Goal: Navigation & Orientation: Find specific page/section

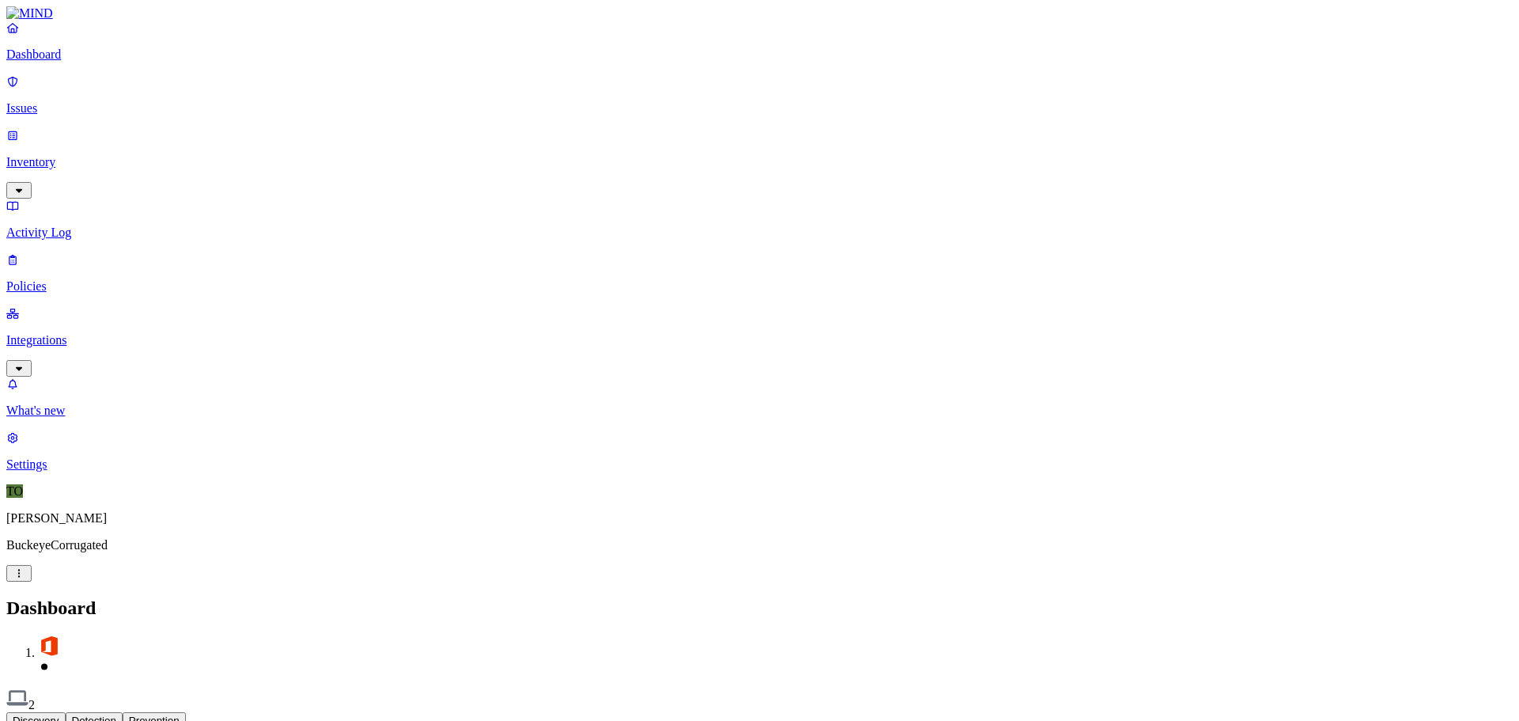
click at [85, 298] on nav "Dashboard Issues Inventory Activity Log Policies Integrations What's new 1 Sett…" at bounding box center [759, 246] width 1506 height 451
click at [49, 225] on p "Activity Log" at bounding box center [759, 232] width 1506 height 14
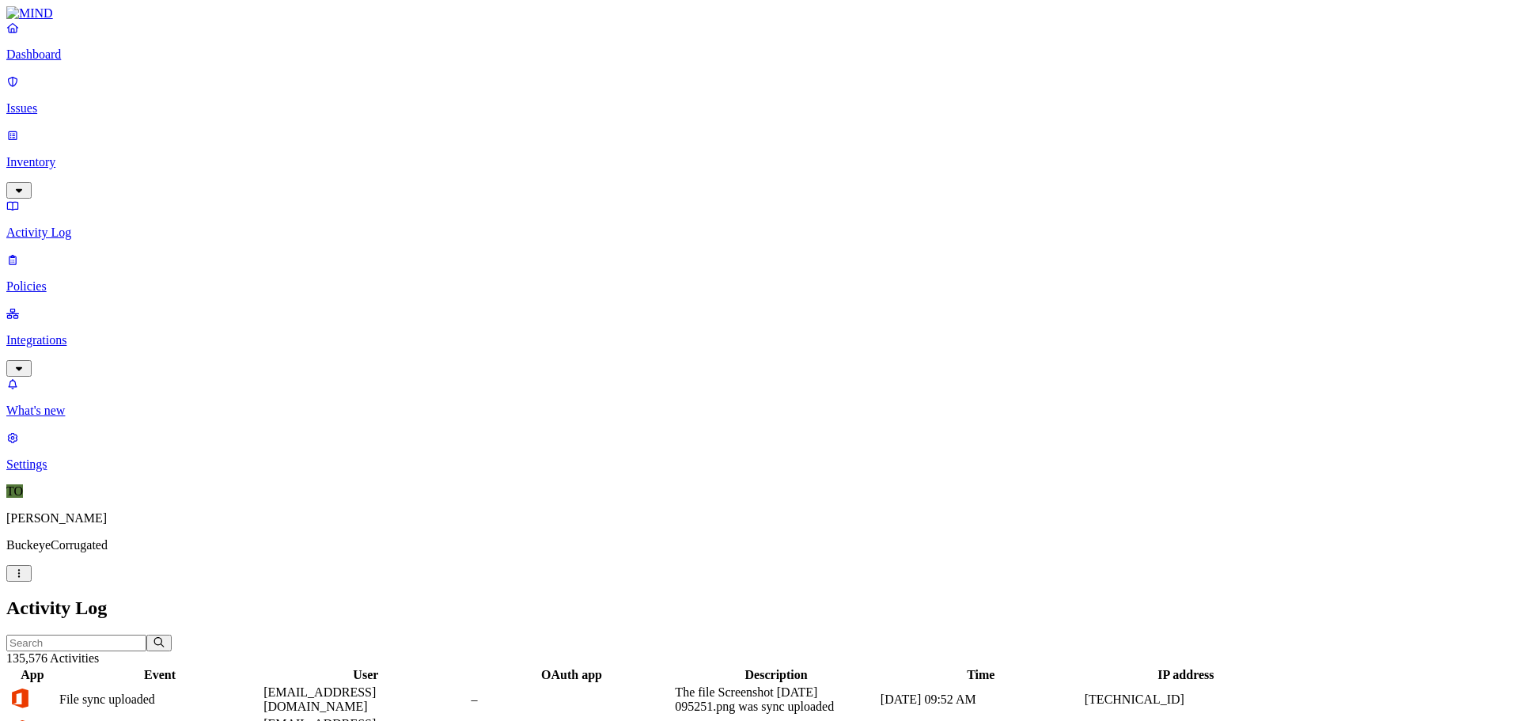
click at [69, 279] on p "Policies" at bounding box center [759, 286] width 1506 height 14
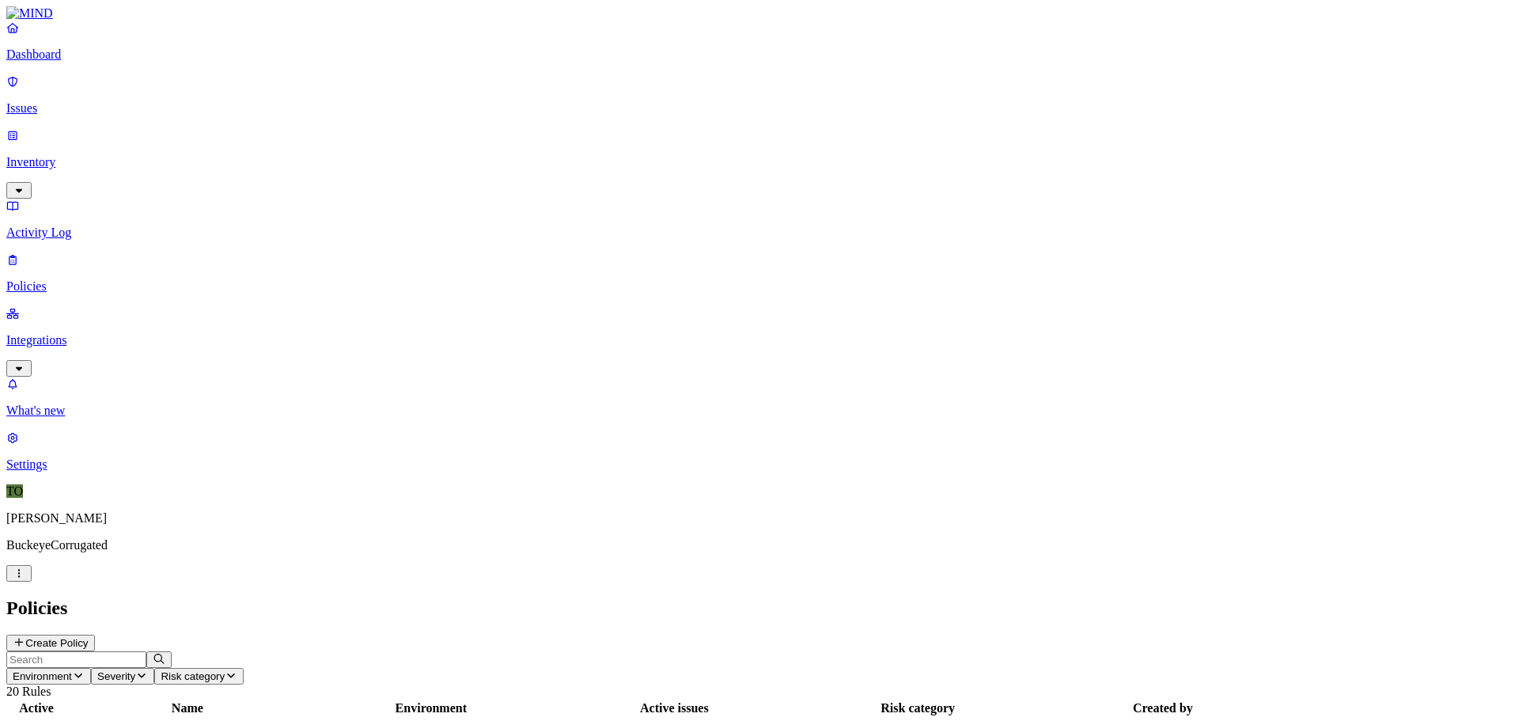
click at [66, 62] on p "Dashboard" at bounding box center [759, 54] width 1506 height 14
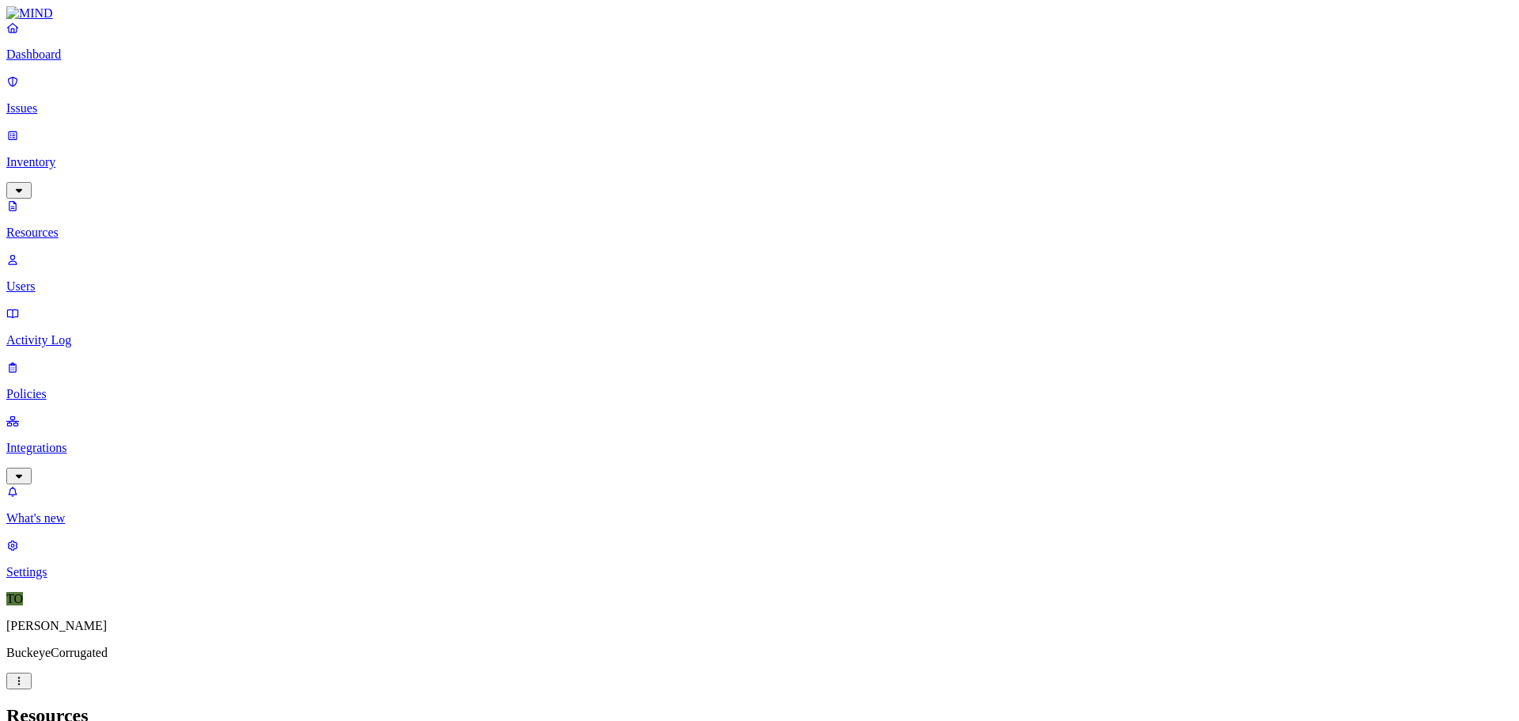
scroll to position [208, 0]
click at [31, 62] on link "Dashboard" at bounding box center [759, 41] width 1506 height 41
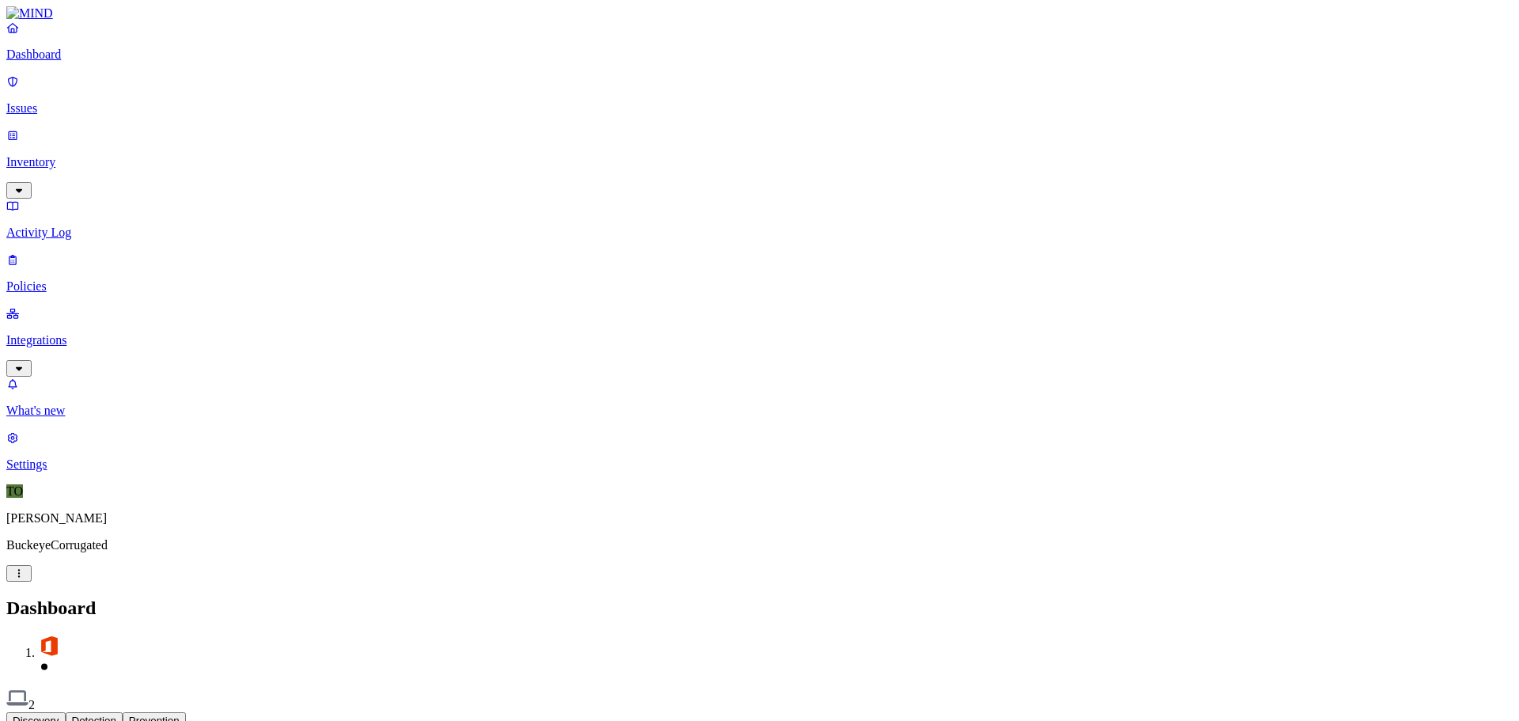
click at [114, 134] on link "Inventory" at bounding box center [759, 162] width 1506 height 68
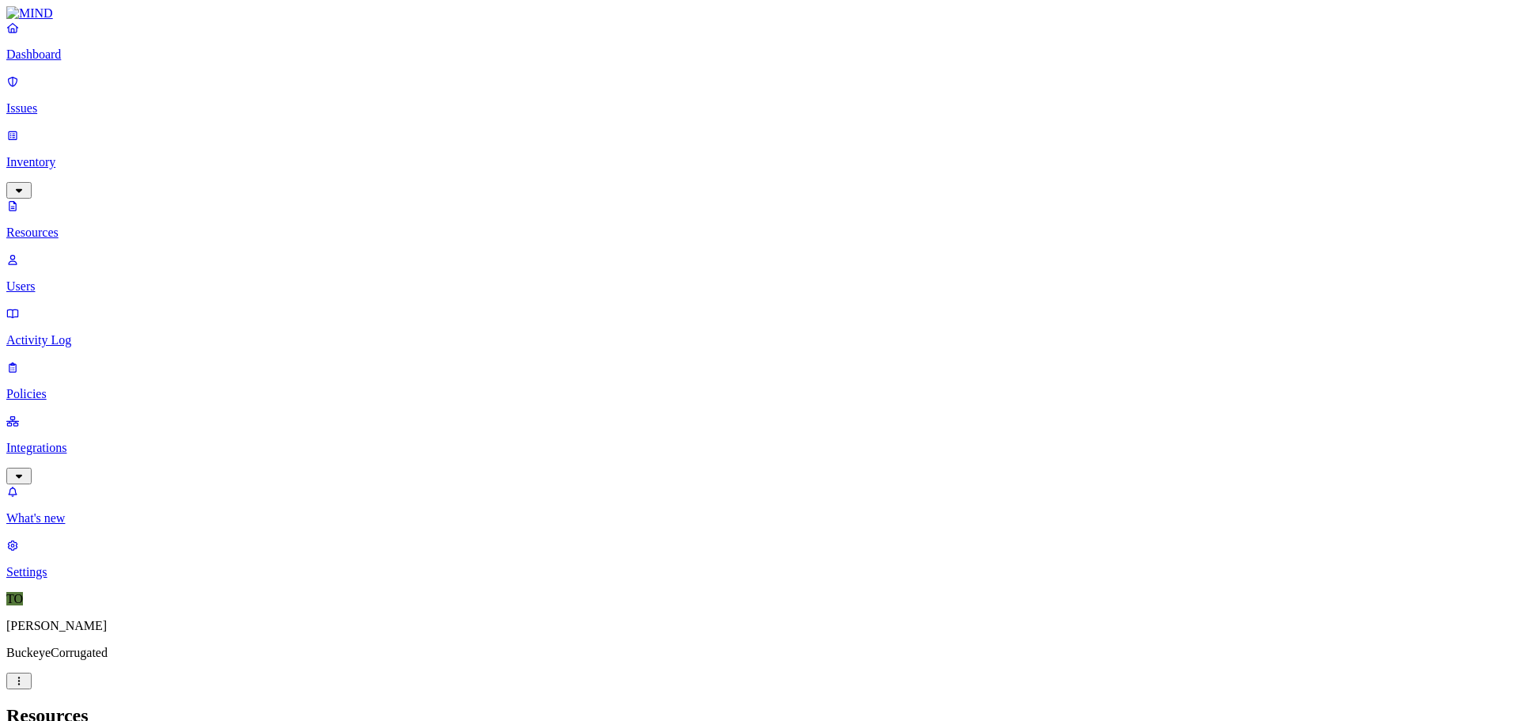
click at [69, 225] on p "Resources" at bounding box center [759, 232] width 1506 height 14
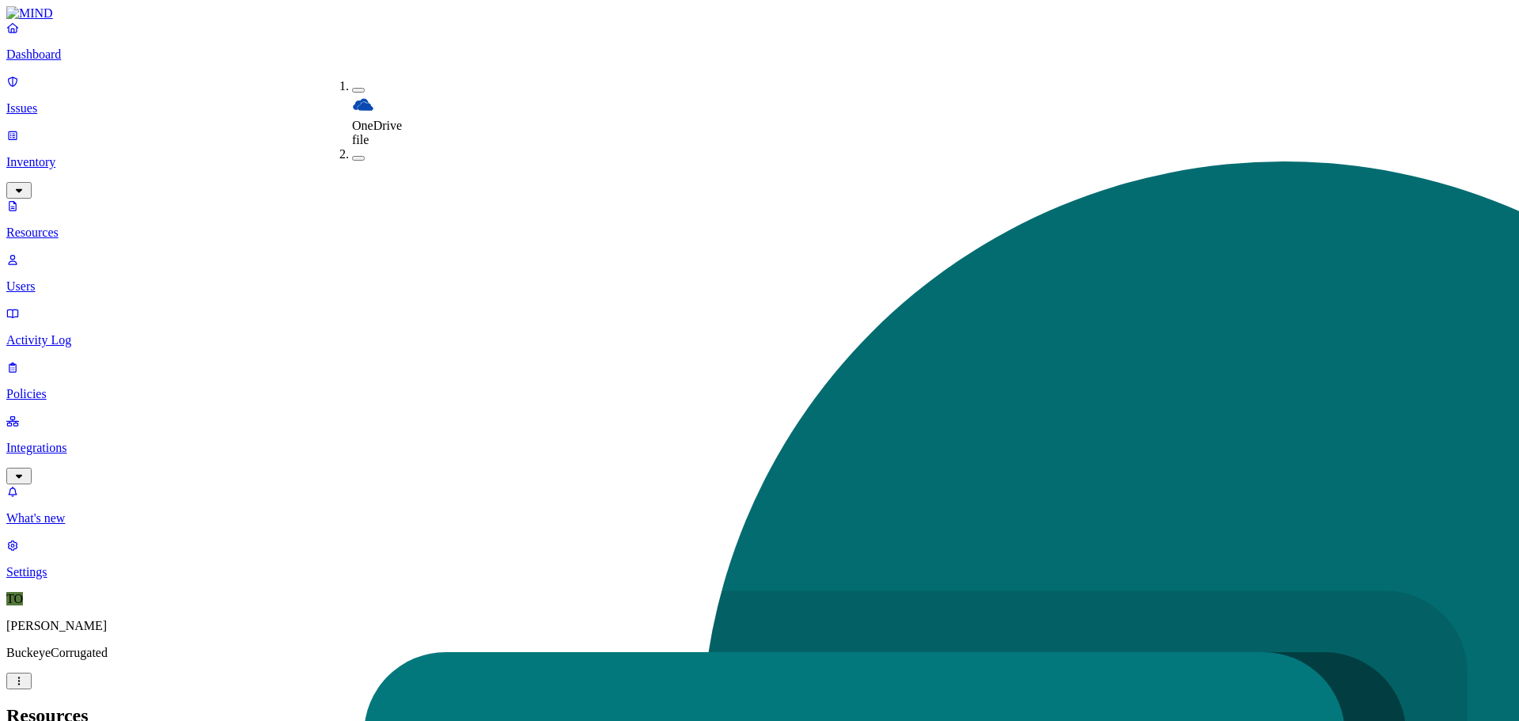
click at [987, 705] on h2 "Resources" at bounding box center [759, 715] width 1506 height 21
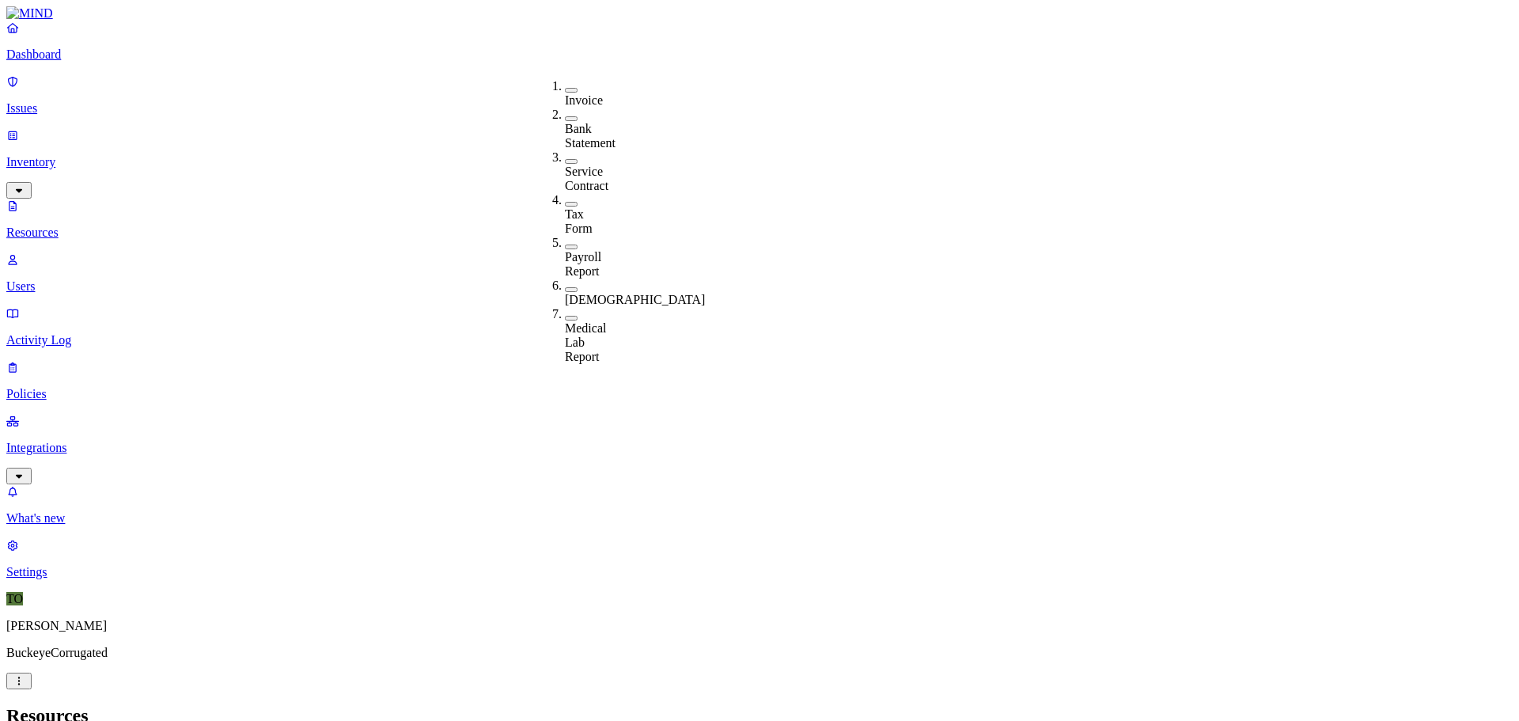
click at [565, 116] on button "button" at bounding box center [571, 118] width 13 height 5
click at [565, 113] on button "button" at bounding box center [571, 116] width 13 height 17
click at [565, 88] on button "button" at bounding box center [571, 90] width 13 height 5
click at [565, 85] on button "button" at bounding box center [571, 87] width 13 height 17
click at [565, 316] on button "button" at bounding box center [571, 318] width 13 height 5
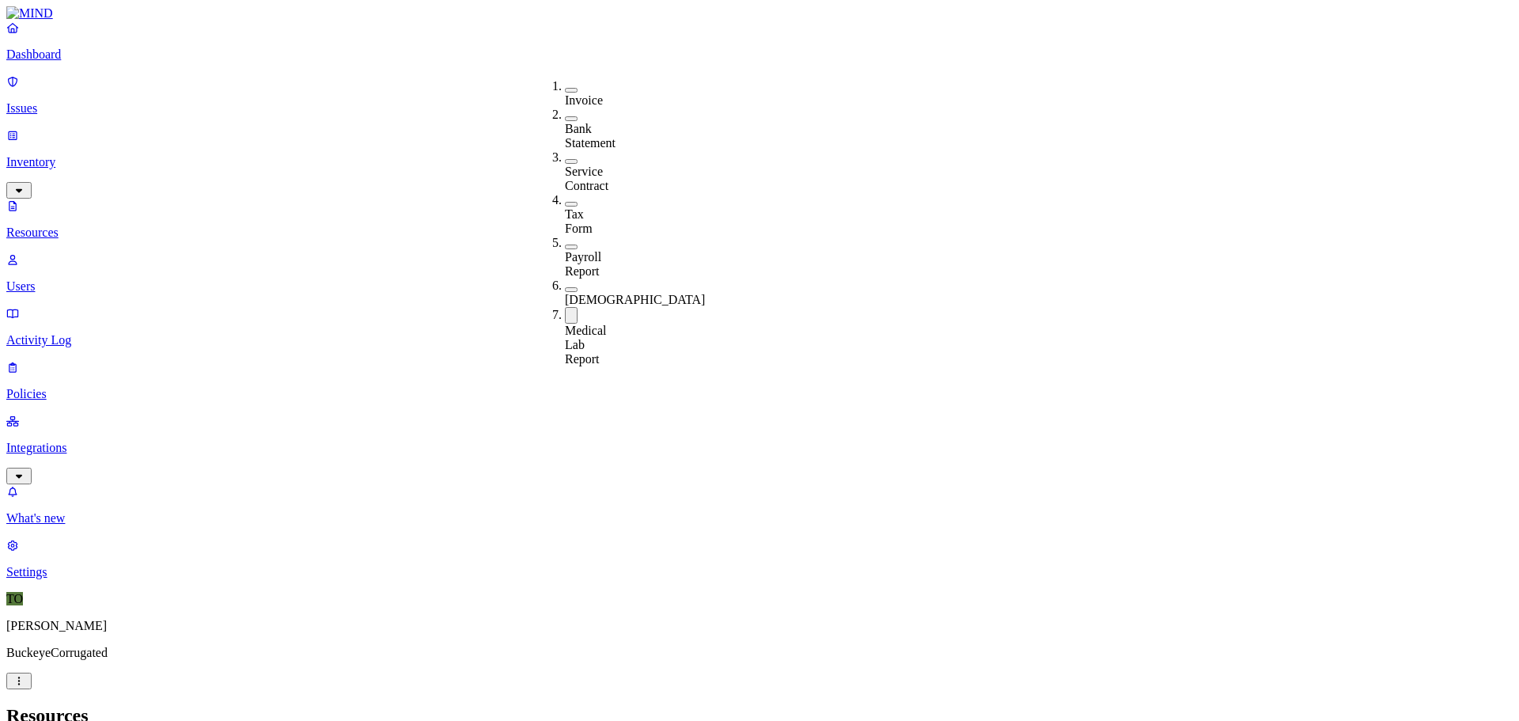
click at [565, 307] on button "button" at bounding box center [571, 315] width 13 height 17
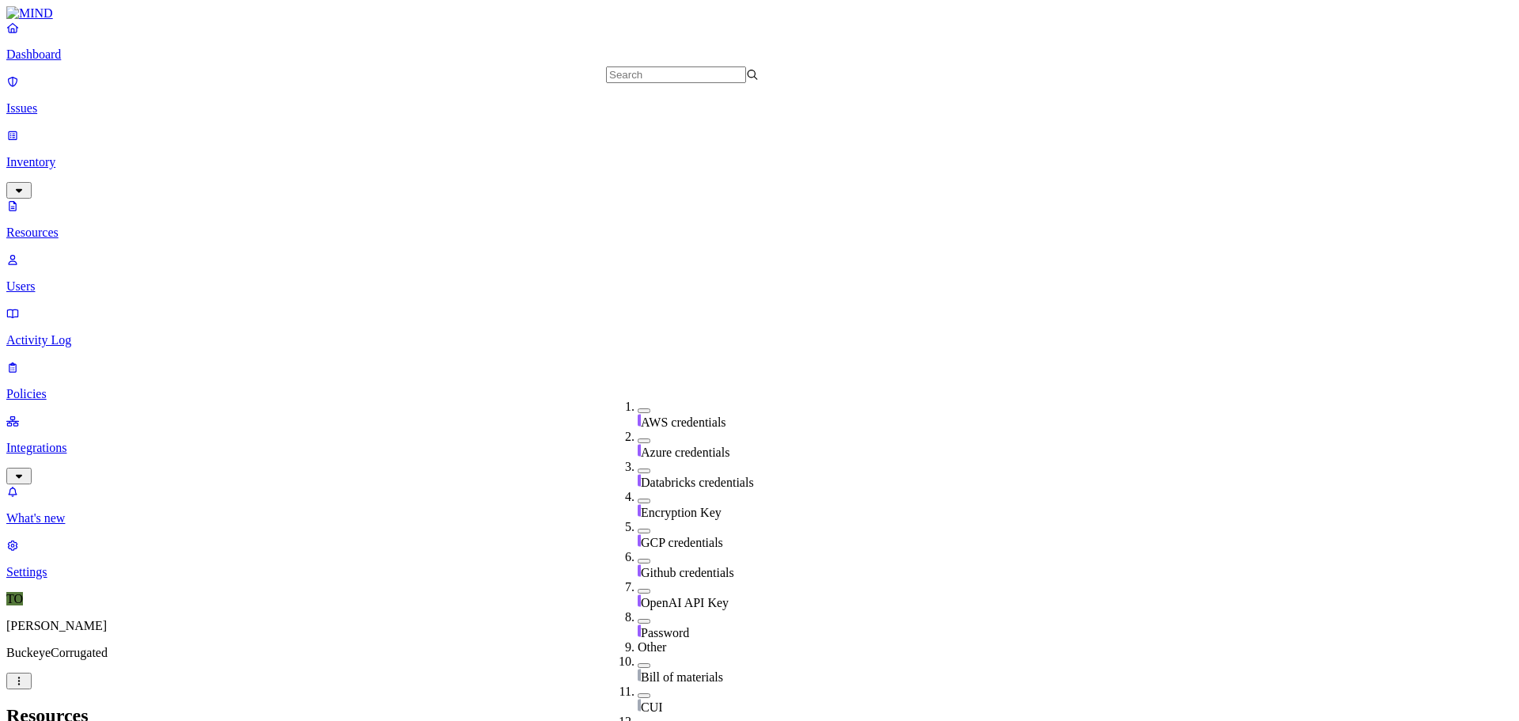
scroll to position [528, 0]
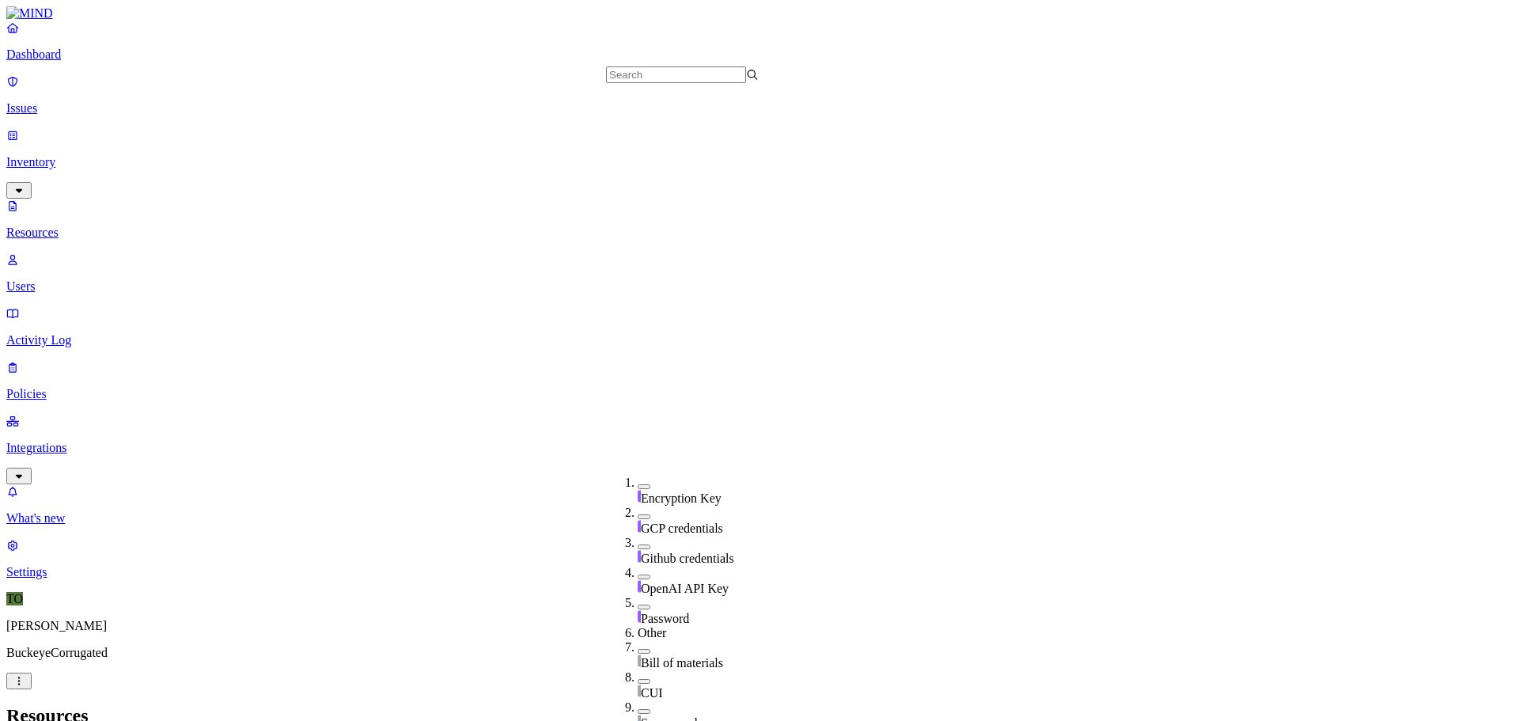
click at [638, 709] on button "button" at bounding box center [644, 711] width 13 height 5
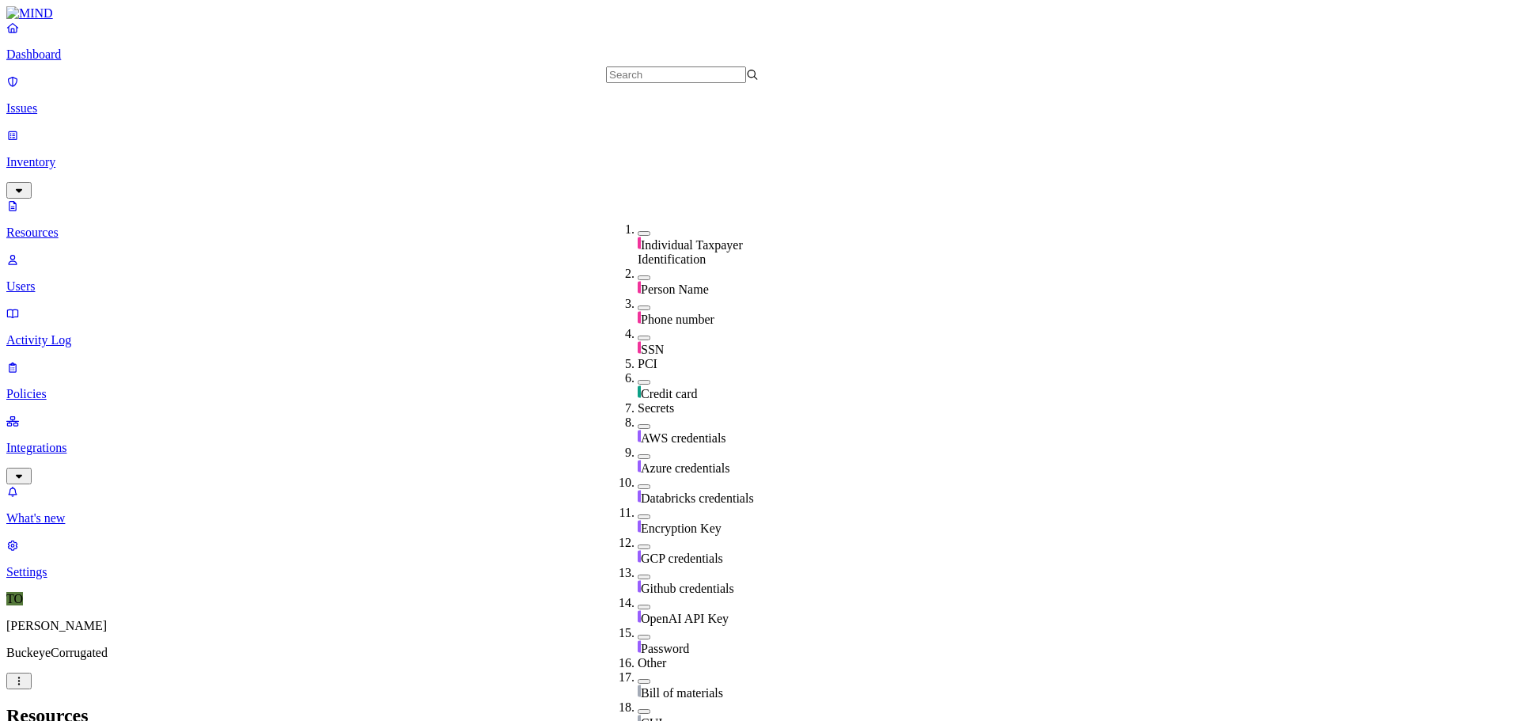
scroll to position [237, 0]
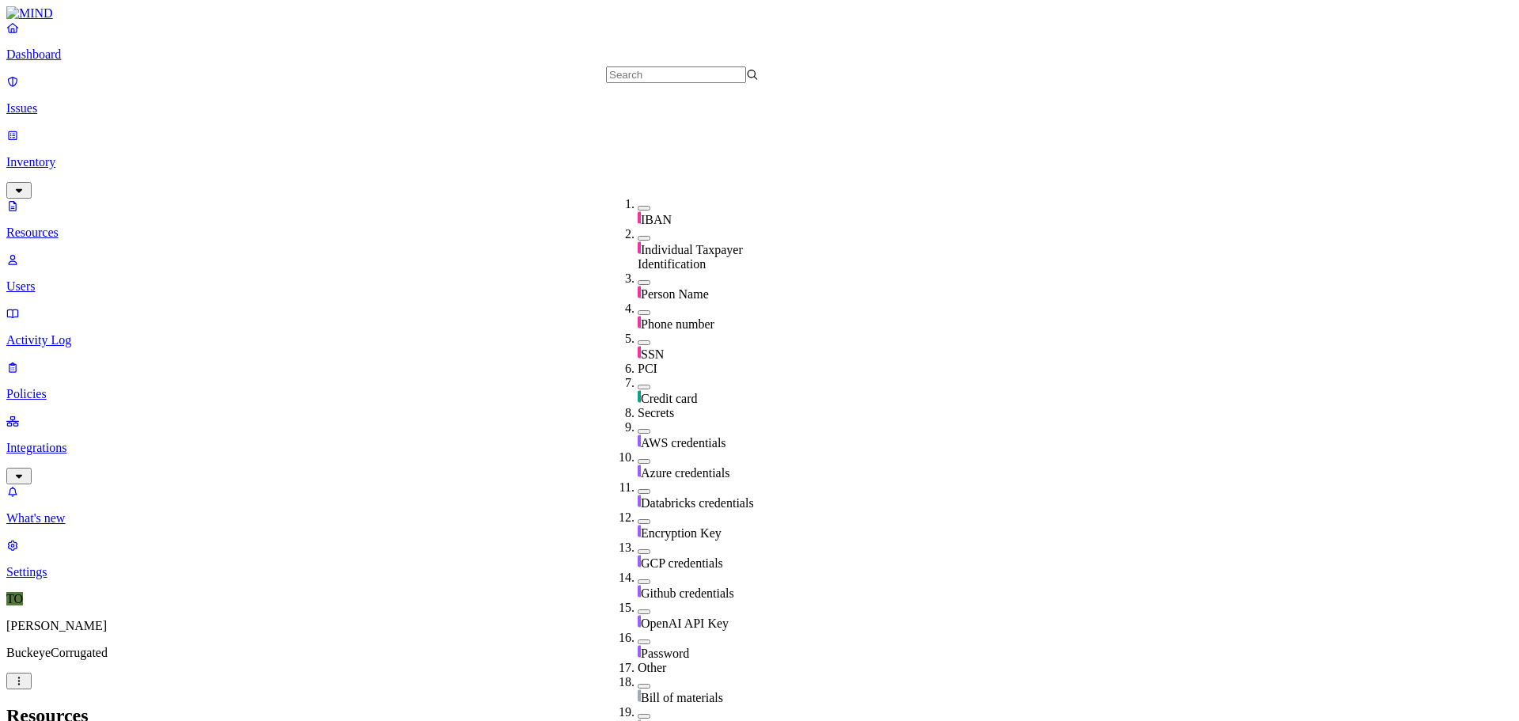
click at [638, 385] on button "button" at bounding box center [644, 387] width 13 height 5
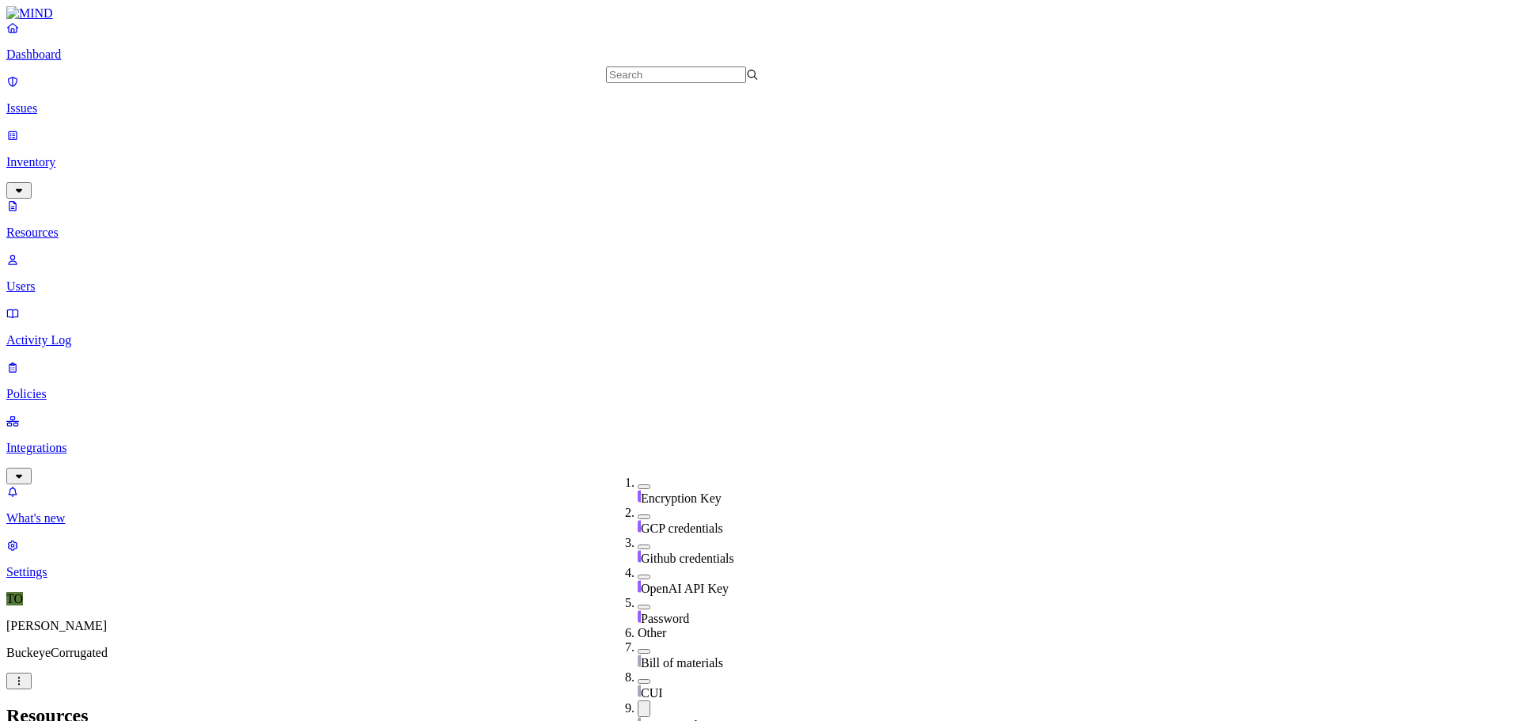
scroll to position [531, 0]
click at [638, 700] on button "button" at bounding box center [644, 708] width 13 height 17
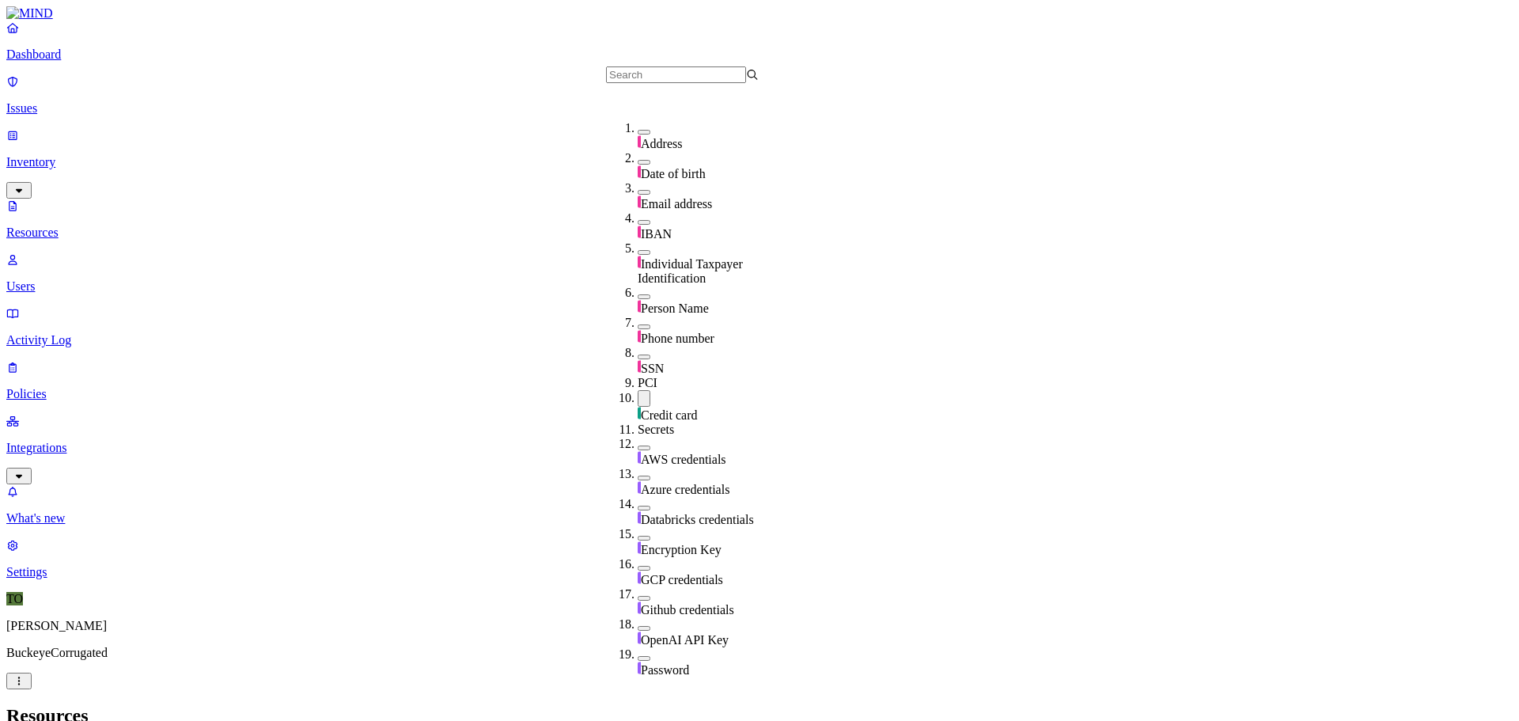
scroll to position [153, 0]
click at [553, 705] on h2 "Resources" at bounding box center [759, 715] width 1506 height 21
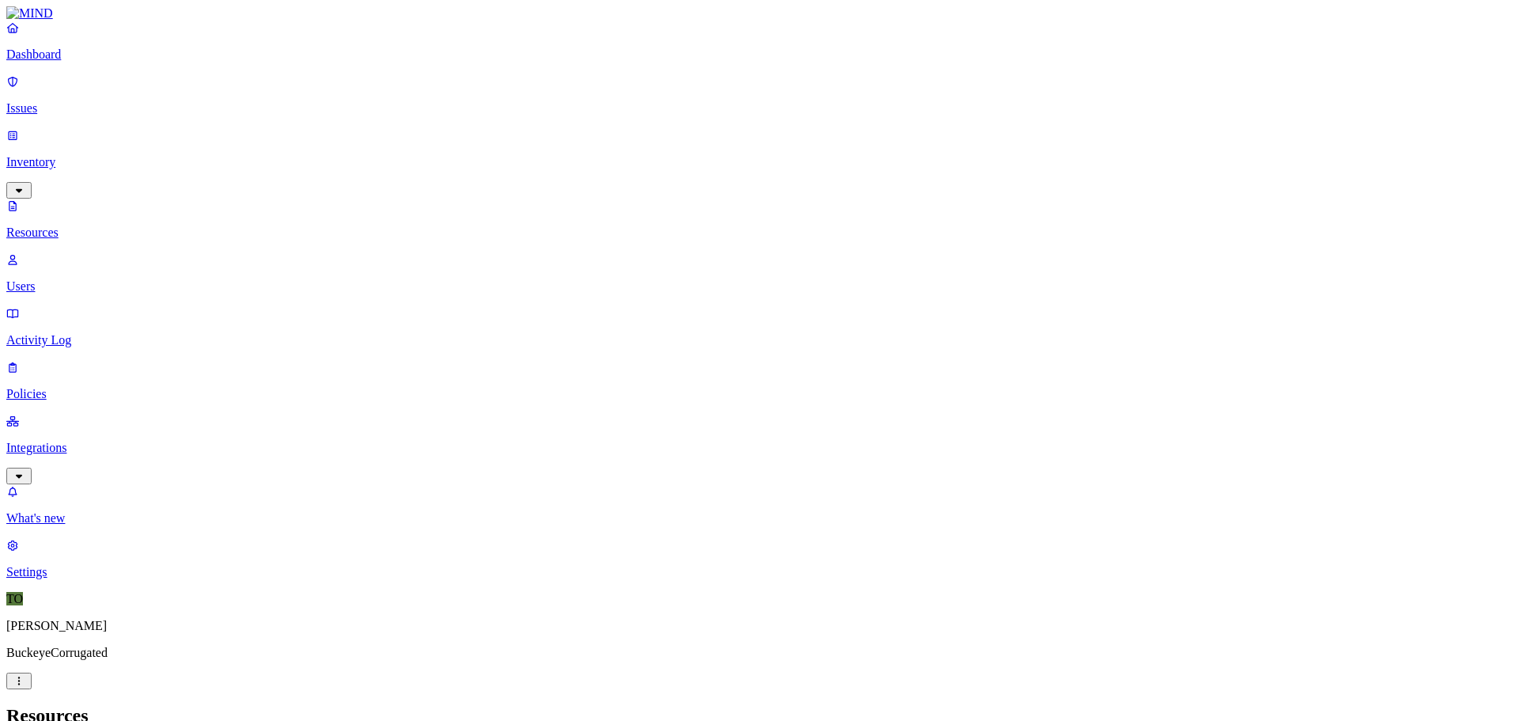
scroll to position [0, 0]
click at [69, 387] on p "Policies" at bounding box center [759, 394] width 1506 height 14
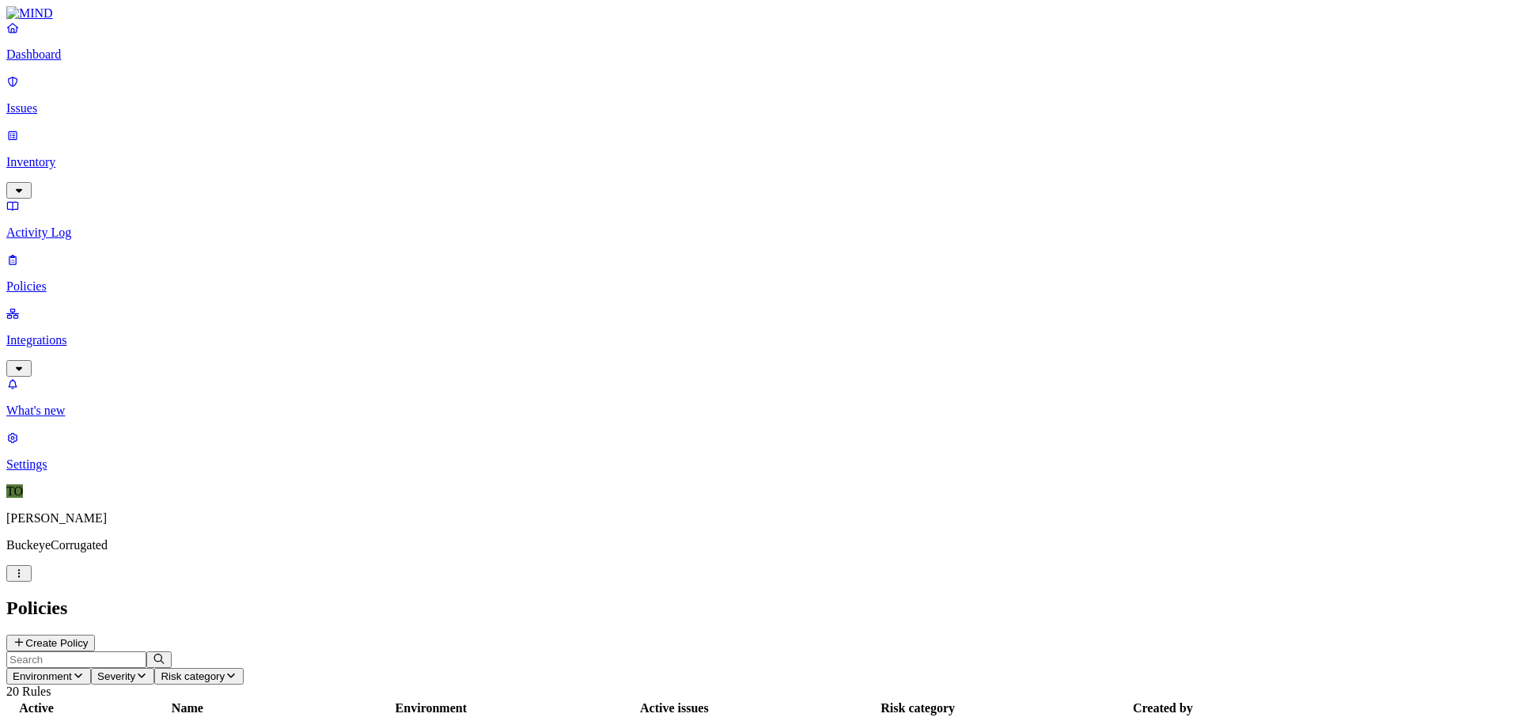
click at [85, 670] on icon "button" at bounding box center [78, 675] width 13 height 10
click at [383, 108] on span "Cloud" at bounding box center [367, 114] width 31 height 13
click at [62, 105] on p "Issues" at bounding box center [759, 108] width 1506 height 14
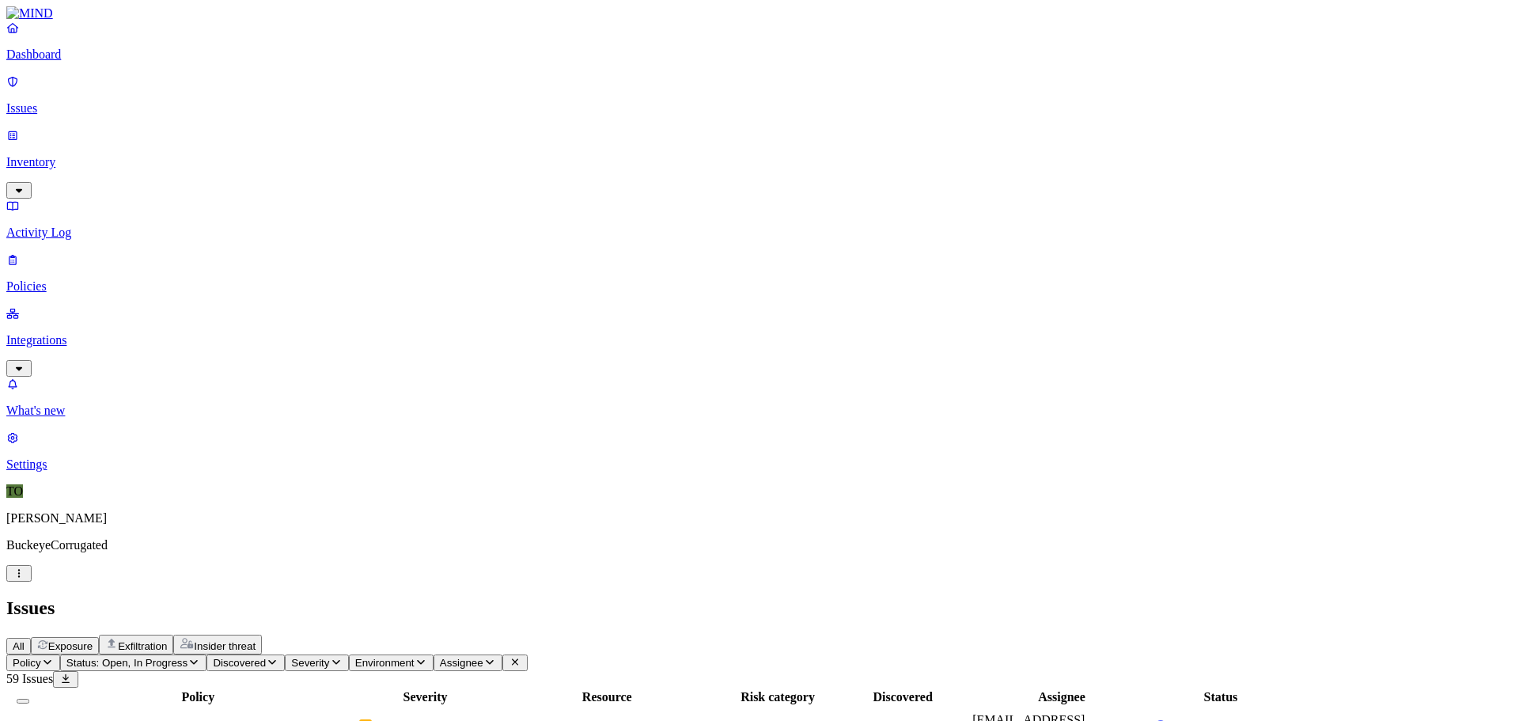
click at [60, 155] on p "Inventory" at bounding box center [759, 162] width 1506 height 14
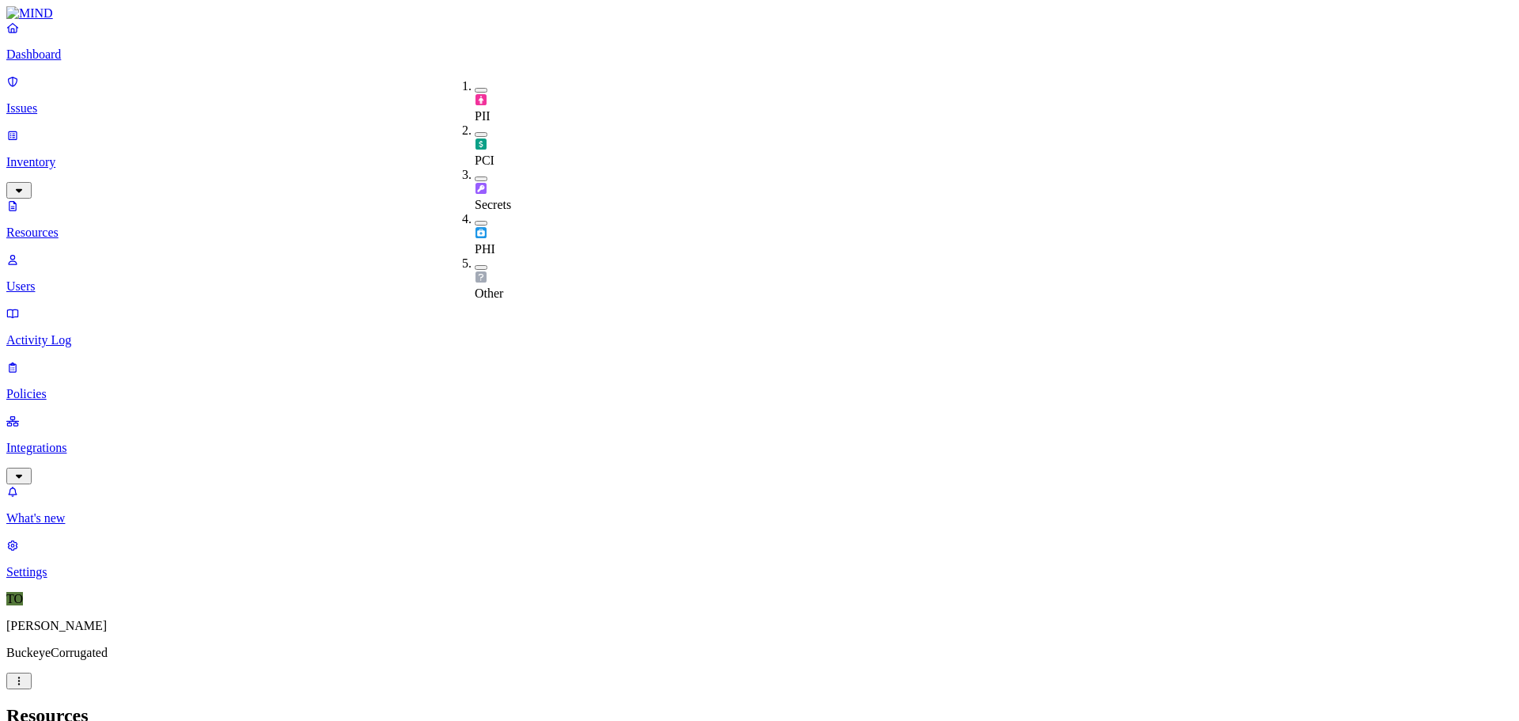
click at [475, 212] on div "PHI" at bounding box center [475, 234] width 0 height 44
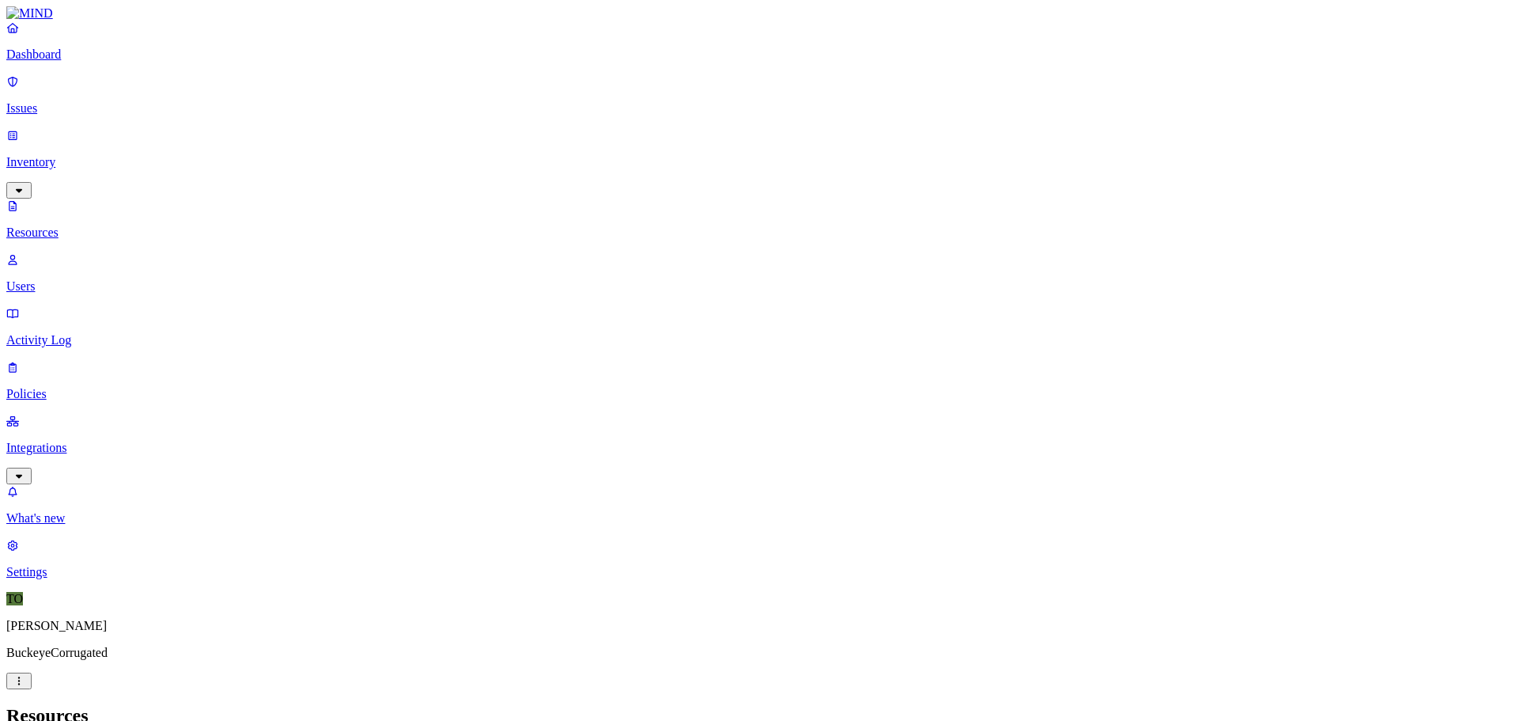
scroll to position [49, 0]
click at [61, 387] on p "Policies" at bounding box center [759, 394] width 1506 height 14
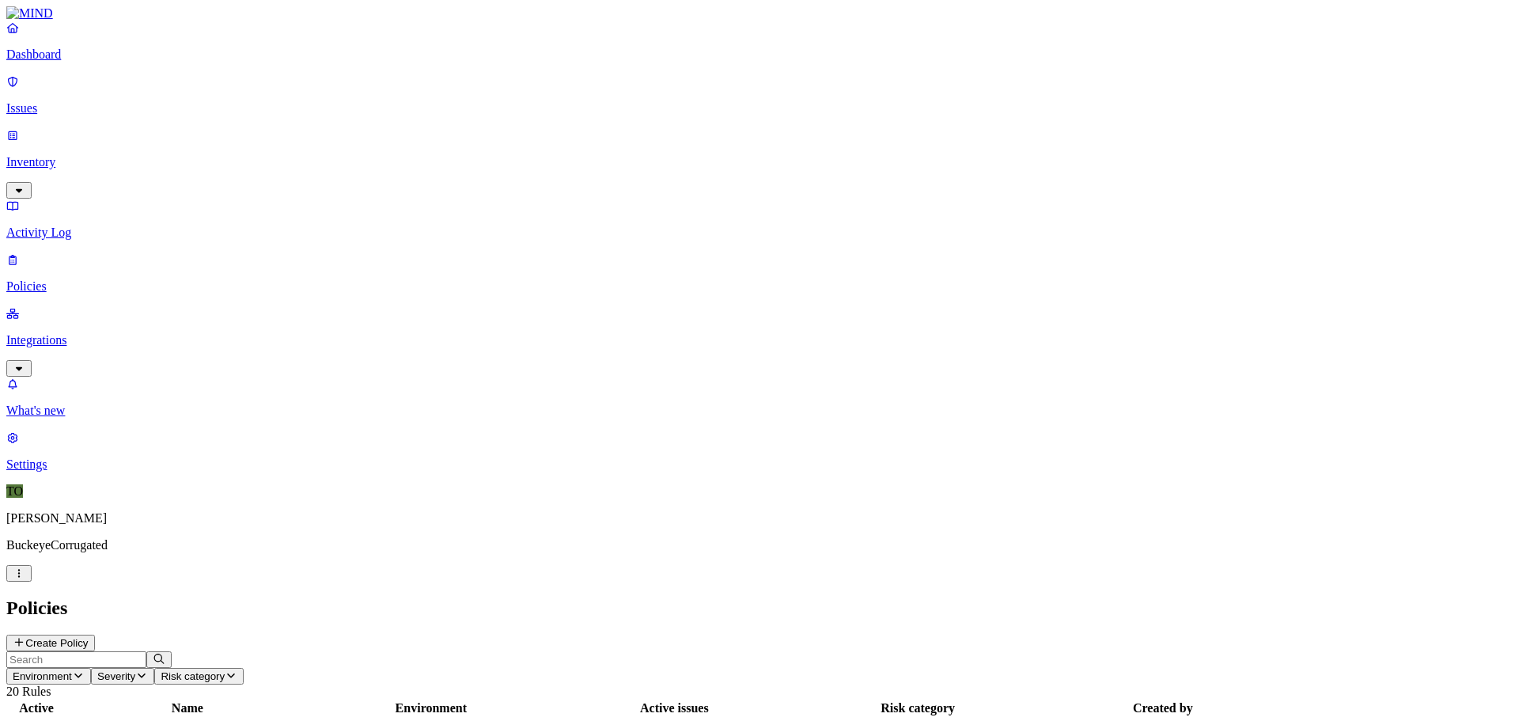
click at [25, 637] on icon at bounding box center [19, 642] width 13 height 10
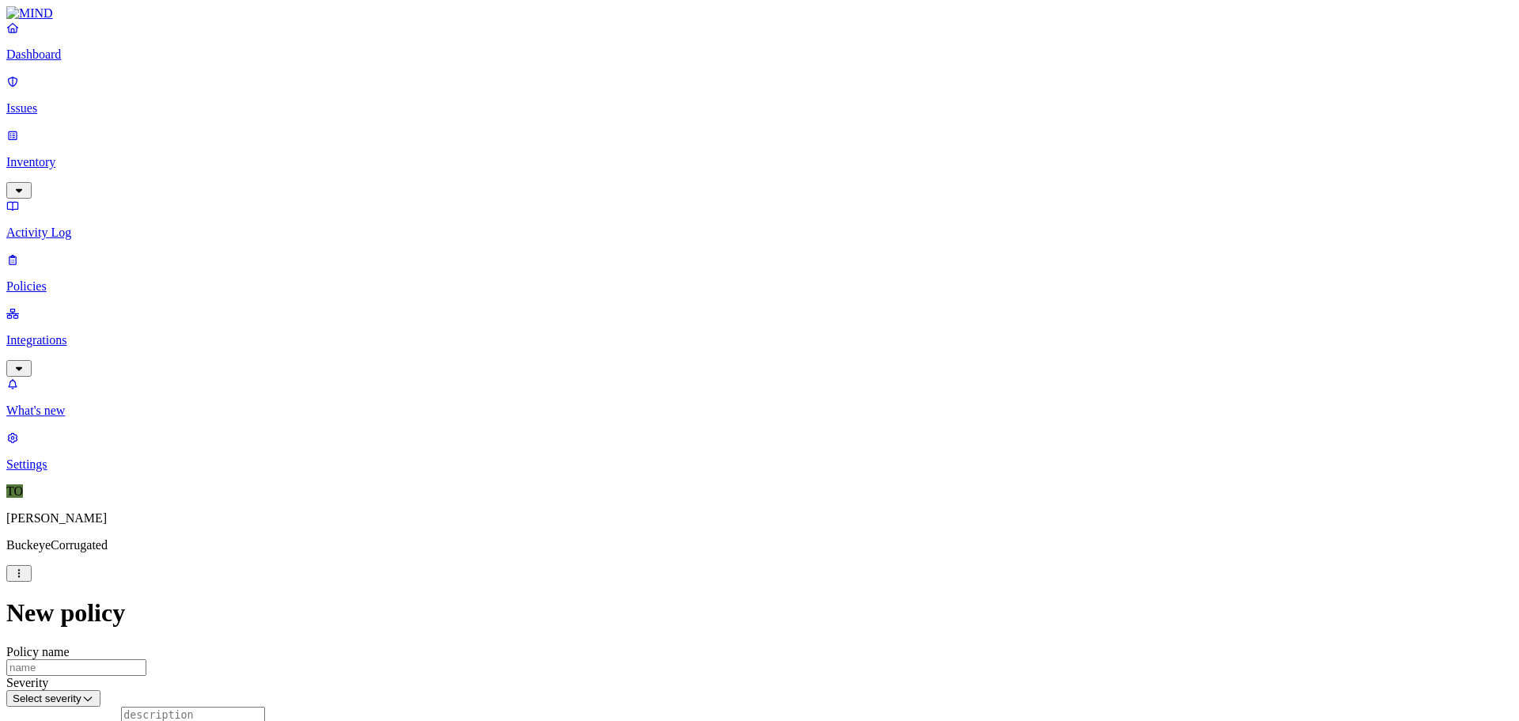
scroll to position [237, 0]
click at [45, 279] on p "Policies" at bounding box center [759, 286] width 1506 height 14
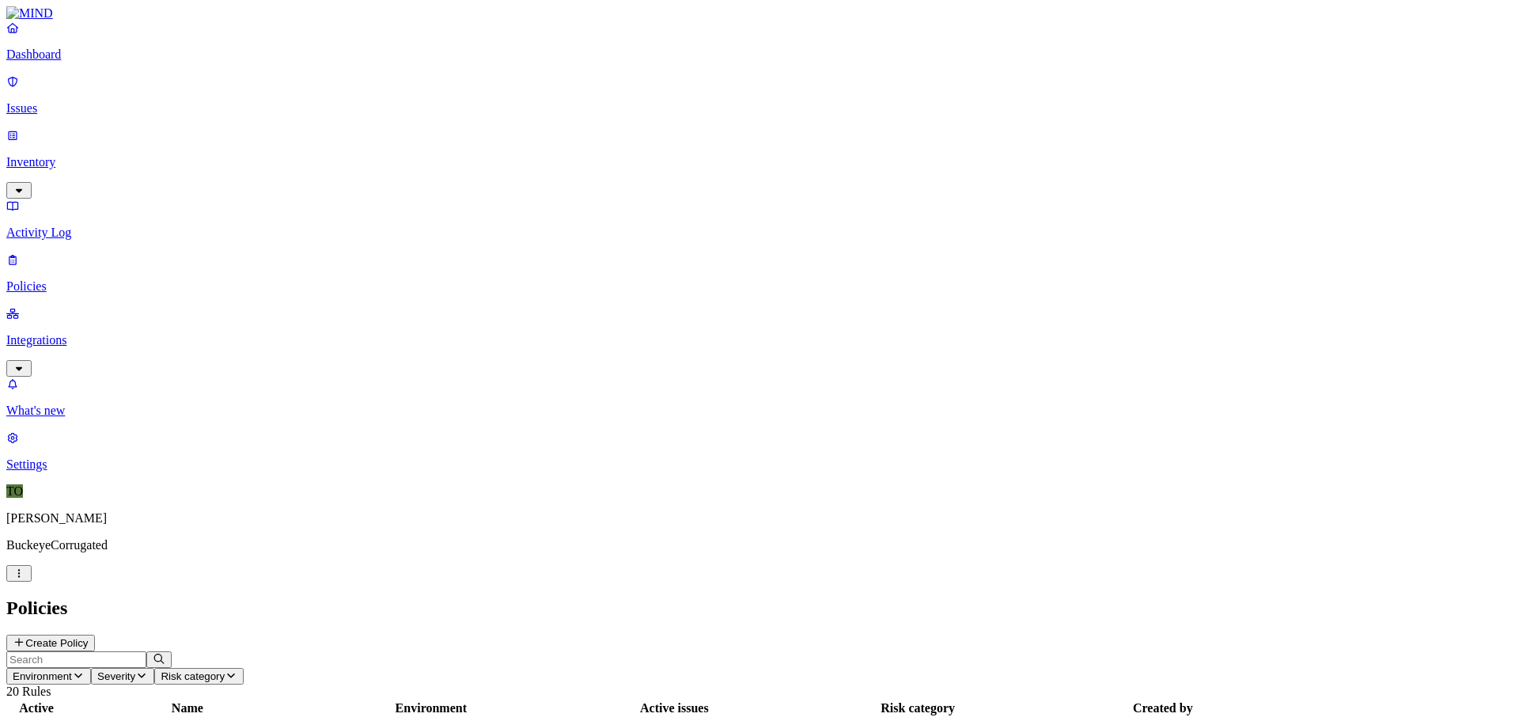
click at [64, 101] on p "Issues" at bounding box center [759, 108] width 1506 height 14
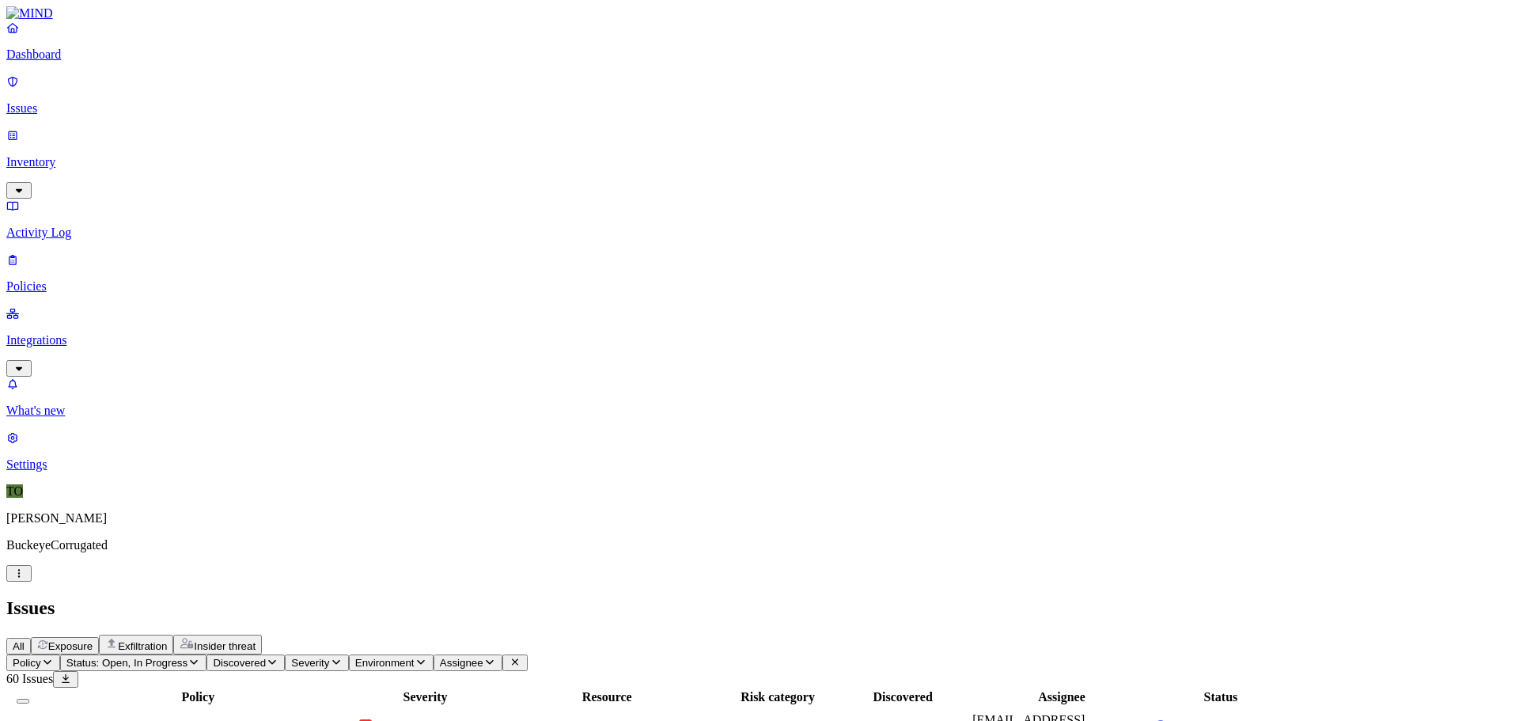
click at [198, 720] on span "TRW Test Exfiltration Policy 2" at bounding box center [118, 726] width 157 height 13
click at [44, 331] on nav "Dashboard Issues Inventory Activity Log Policies Integrations What's new 1 Sett…" at bounding box center [759, 246] width 1506 height 451
click at [113, 376] on nav "Dashboard Issues Inventory Activity Log Policies Integrations What's new 1 Sett…" at bounding box center [759, 246] width 1506 height 451
click at [58, 279] on p "Policies" at bounding box center [759, 286] width 1506 height 14
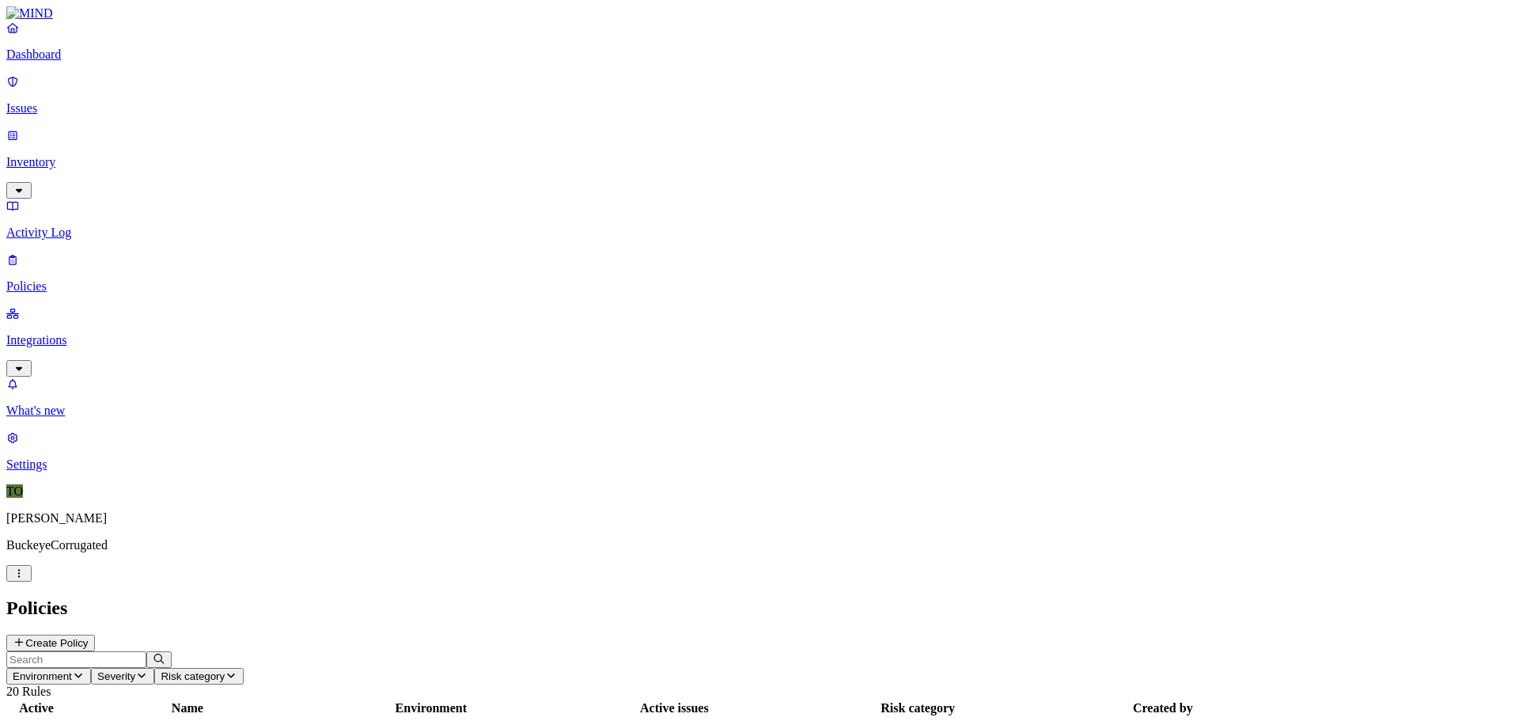
scroll to position [36, 0]
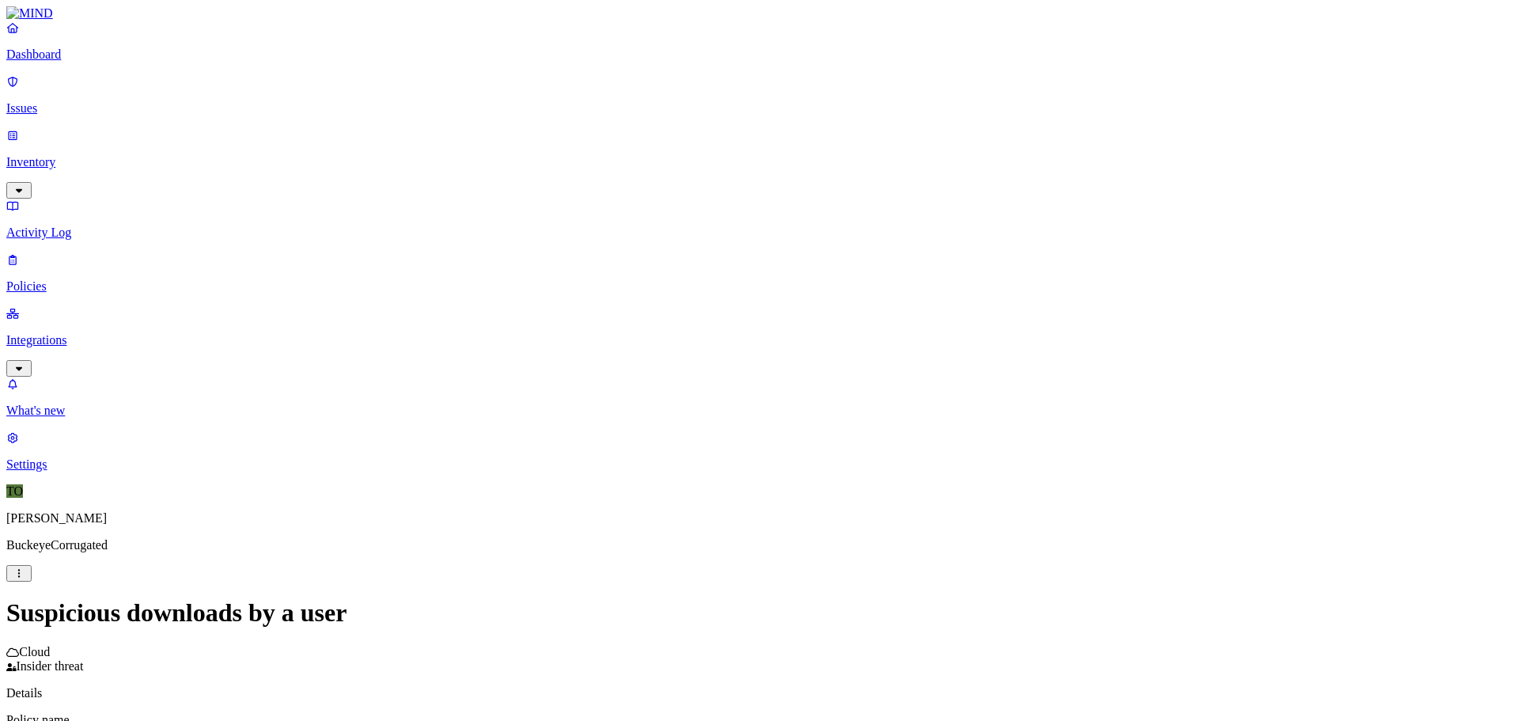
scroll to position [179, 0]
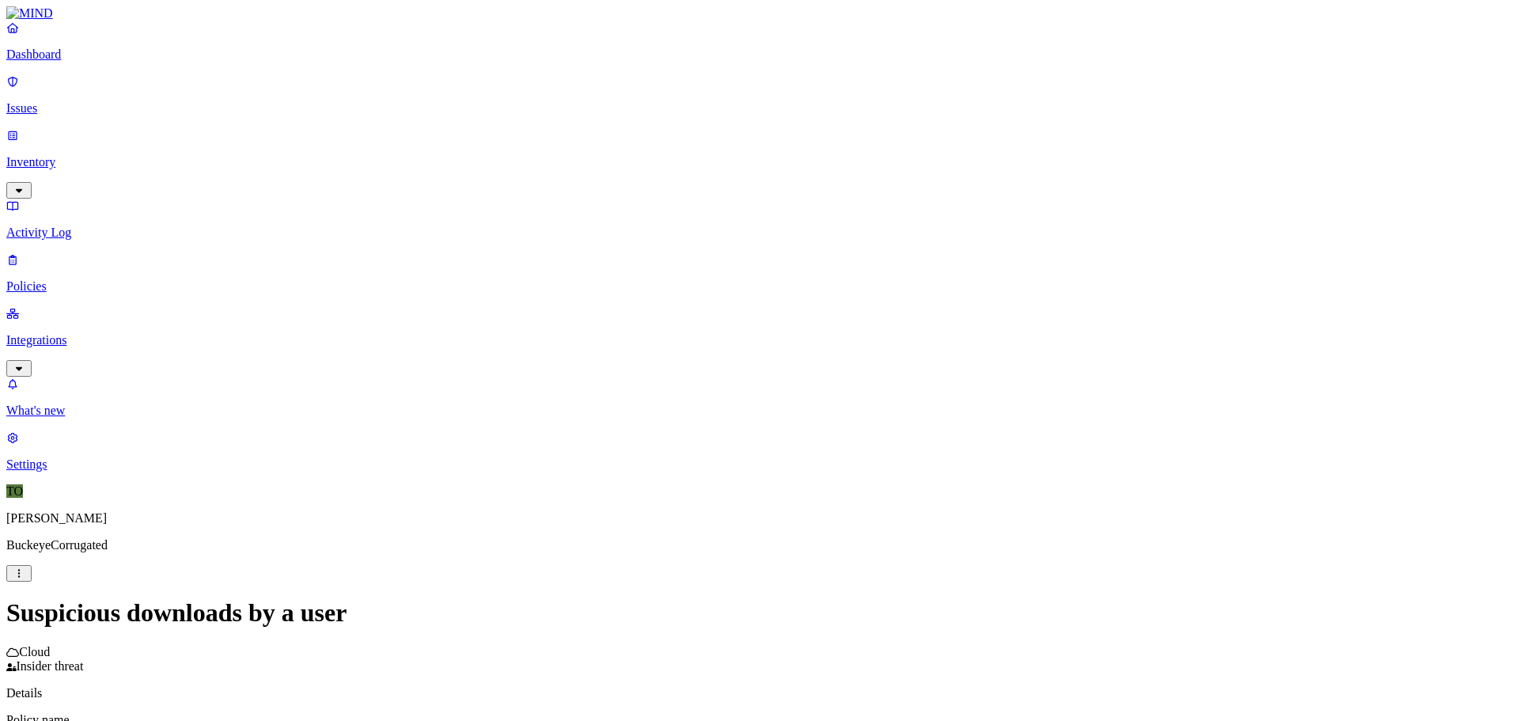
click at [74, 279] on p "Policies" at bounding box center [759, 286] width 1506 height 14
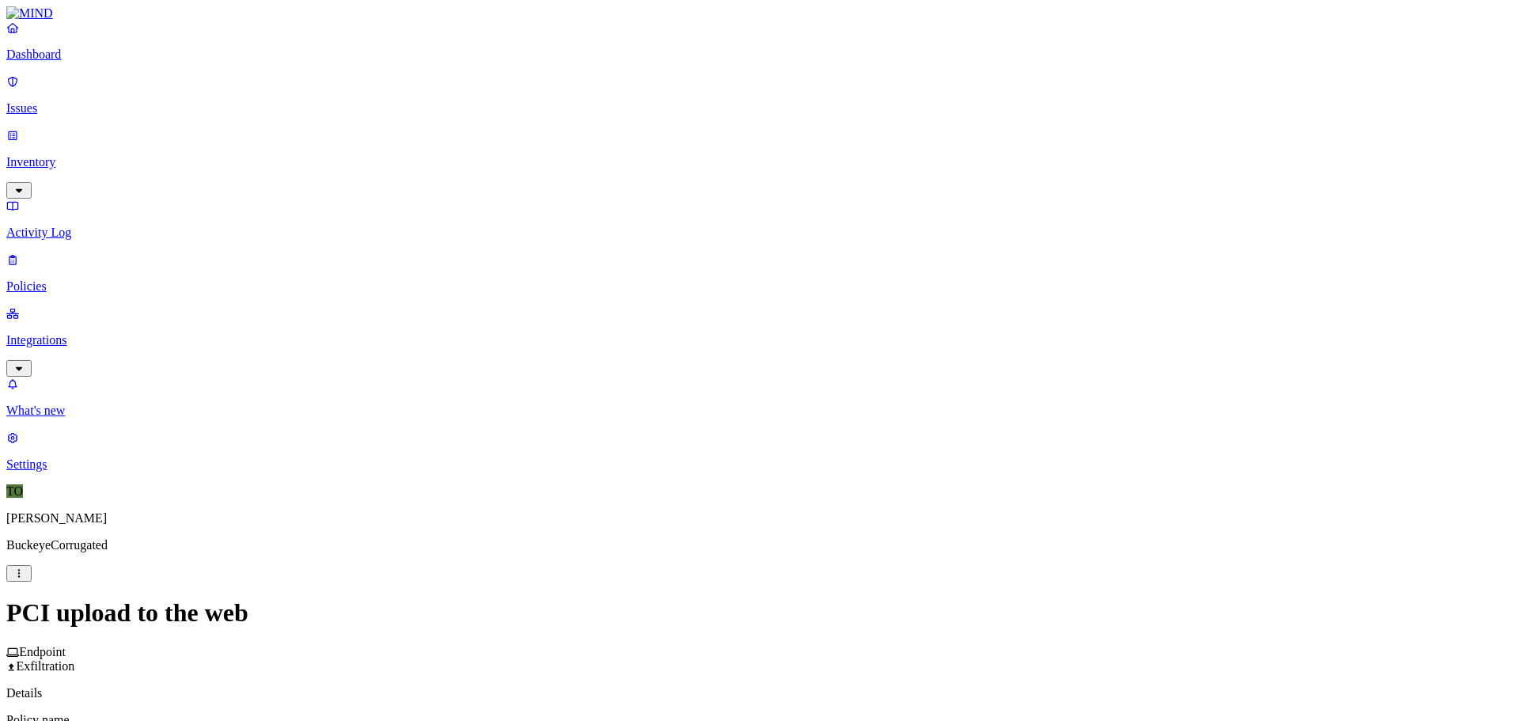
scroll to position [633, 0]
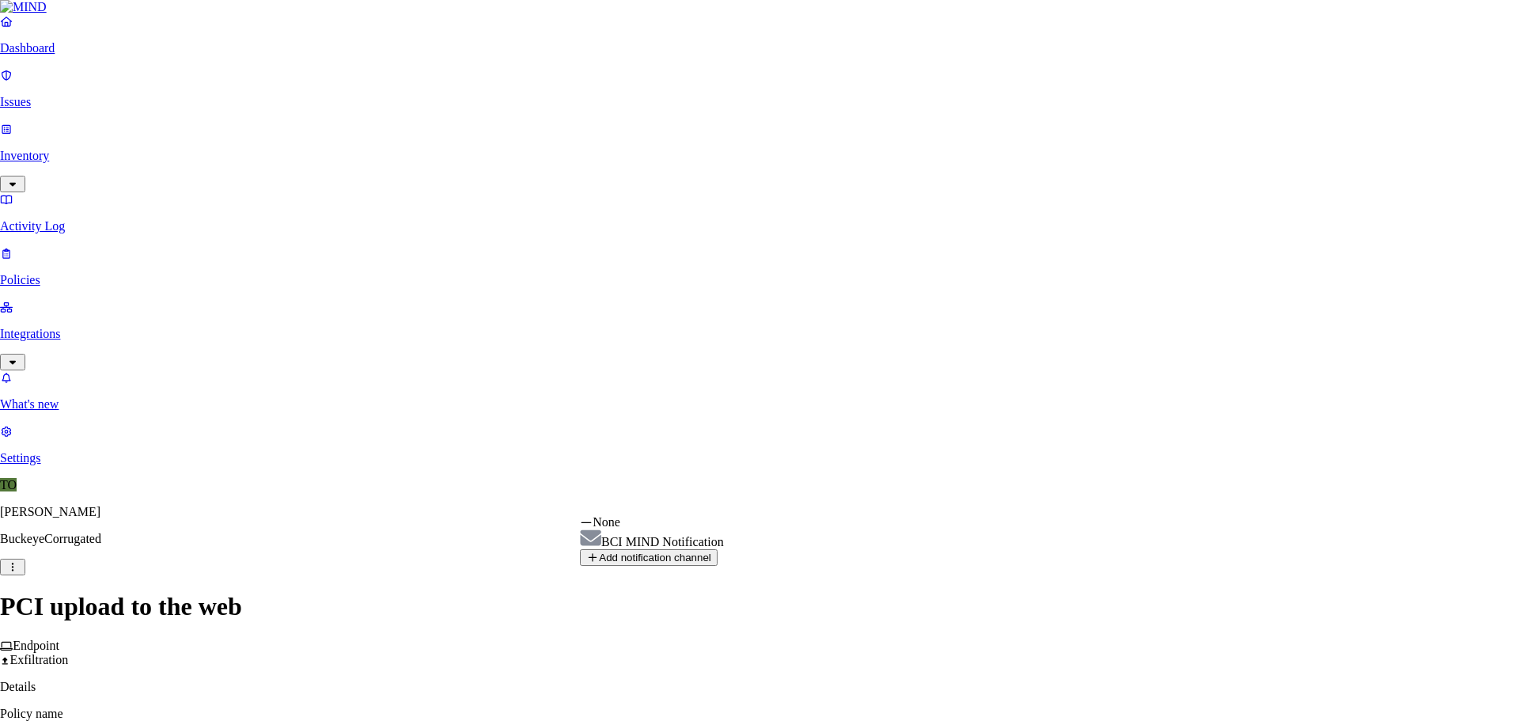
select select "01991ae0-33be-70b8-8379-4c123545bf2d"
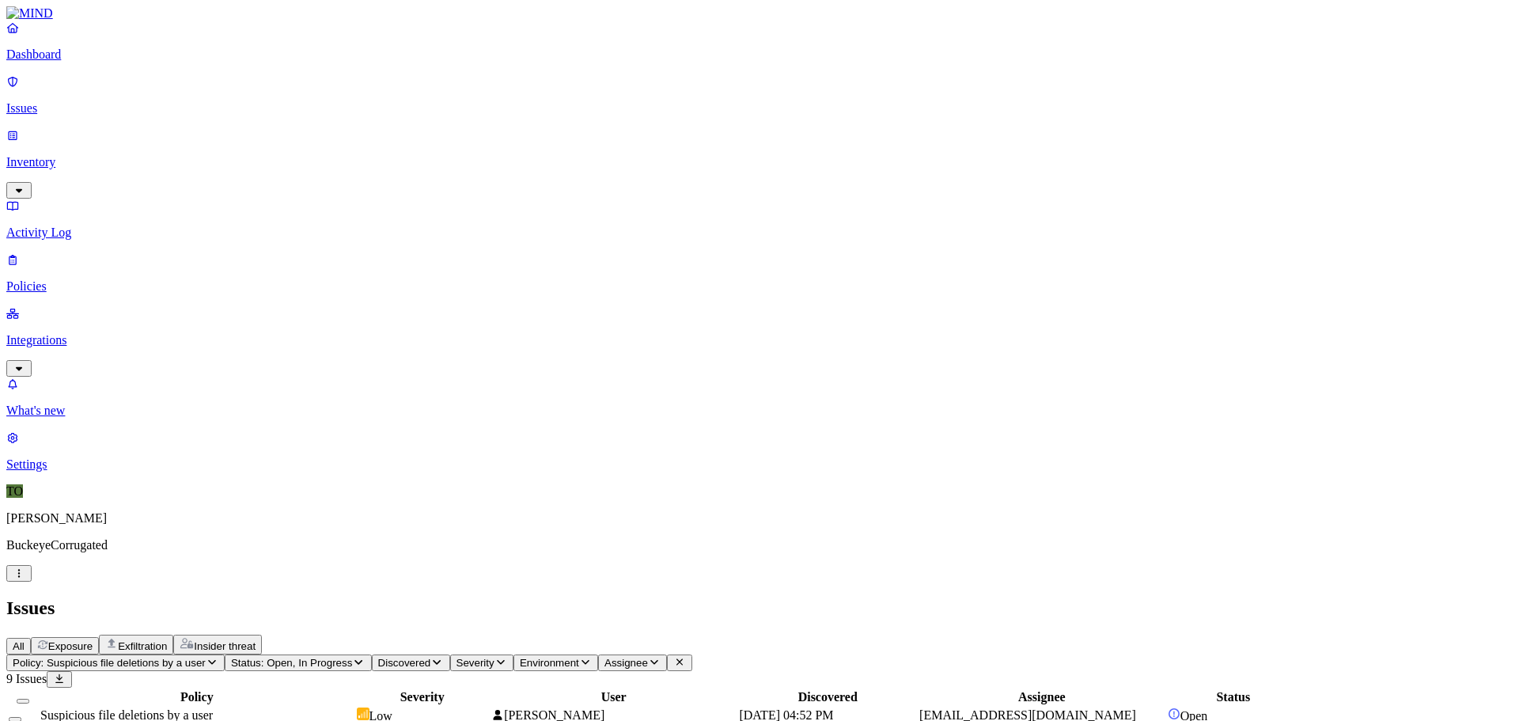
click at [51, 101] on p "Issues" at bounding box center [759, 108] width 1506 height 14
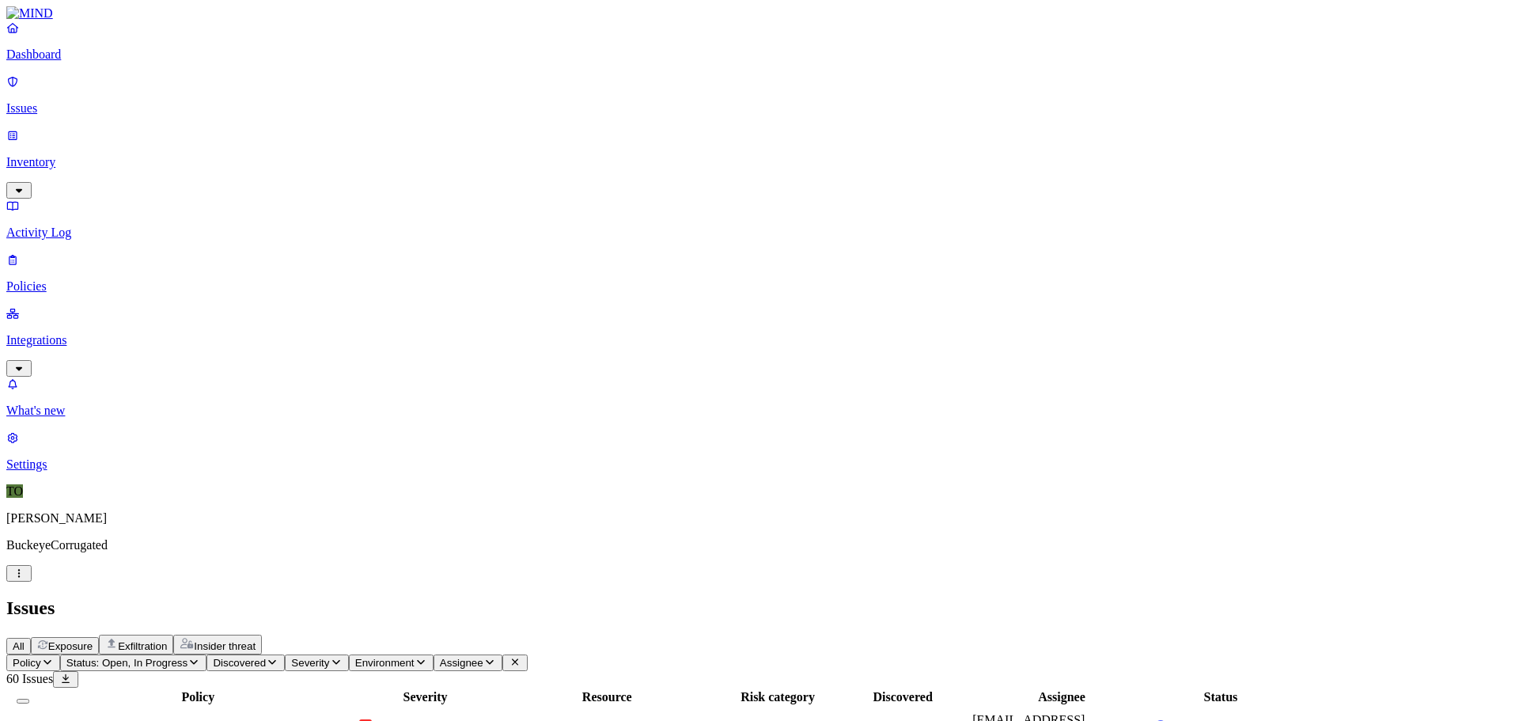
click at [78, 279] on p "Policies" at bounding box center [759, 286] width 1506 height 14
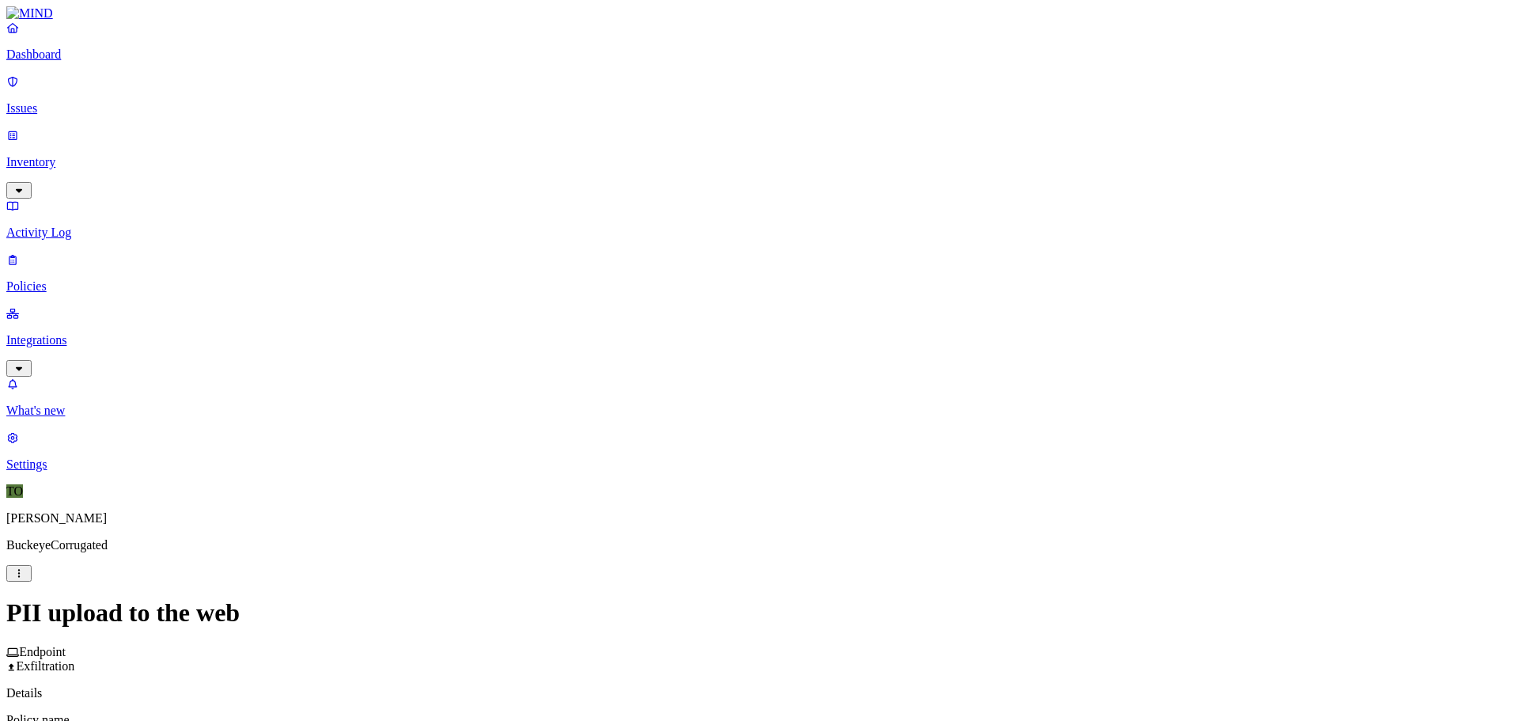
scroll to position [633, 0]
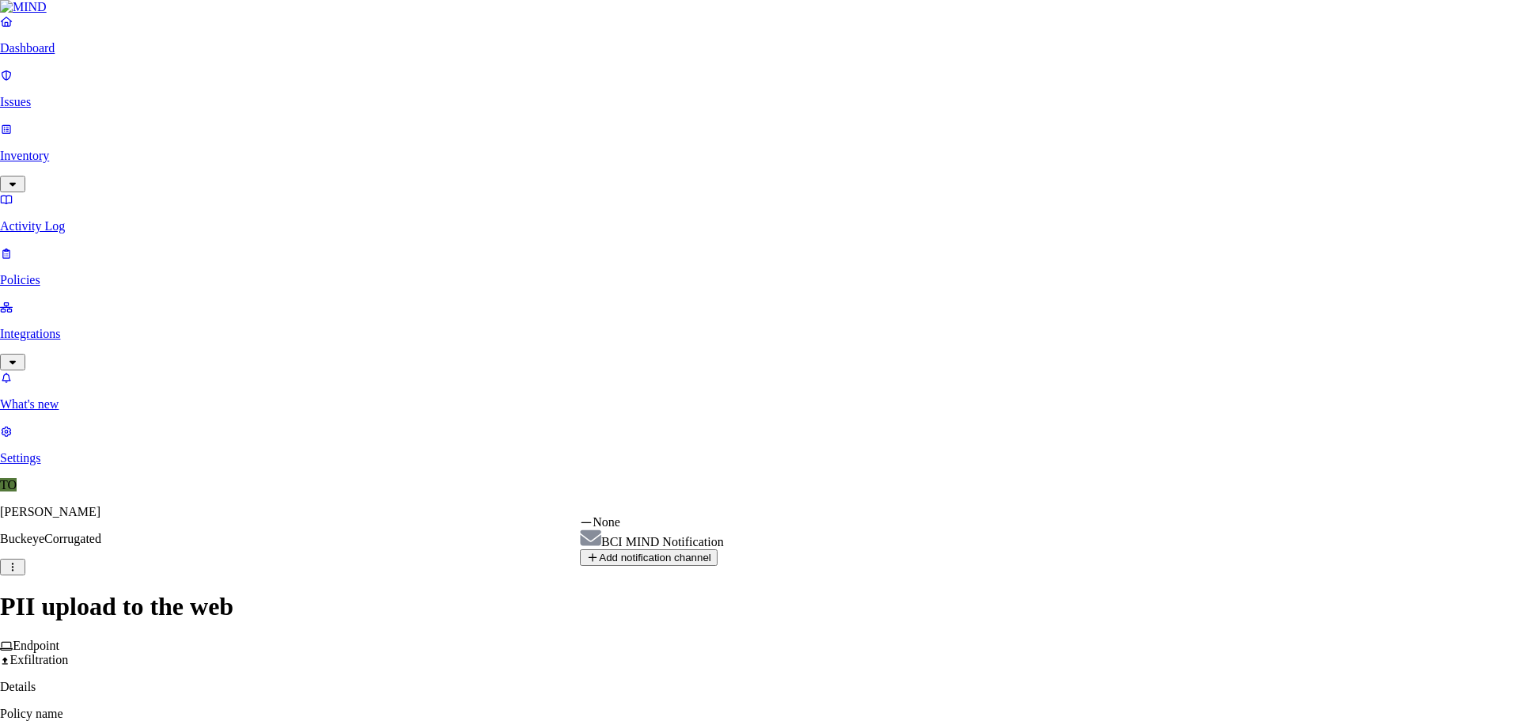
select select "01991ae0-33be-70b8-8379-4c123545bf2d"
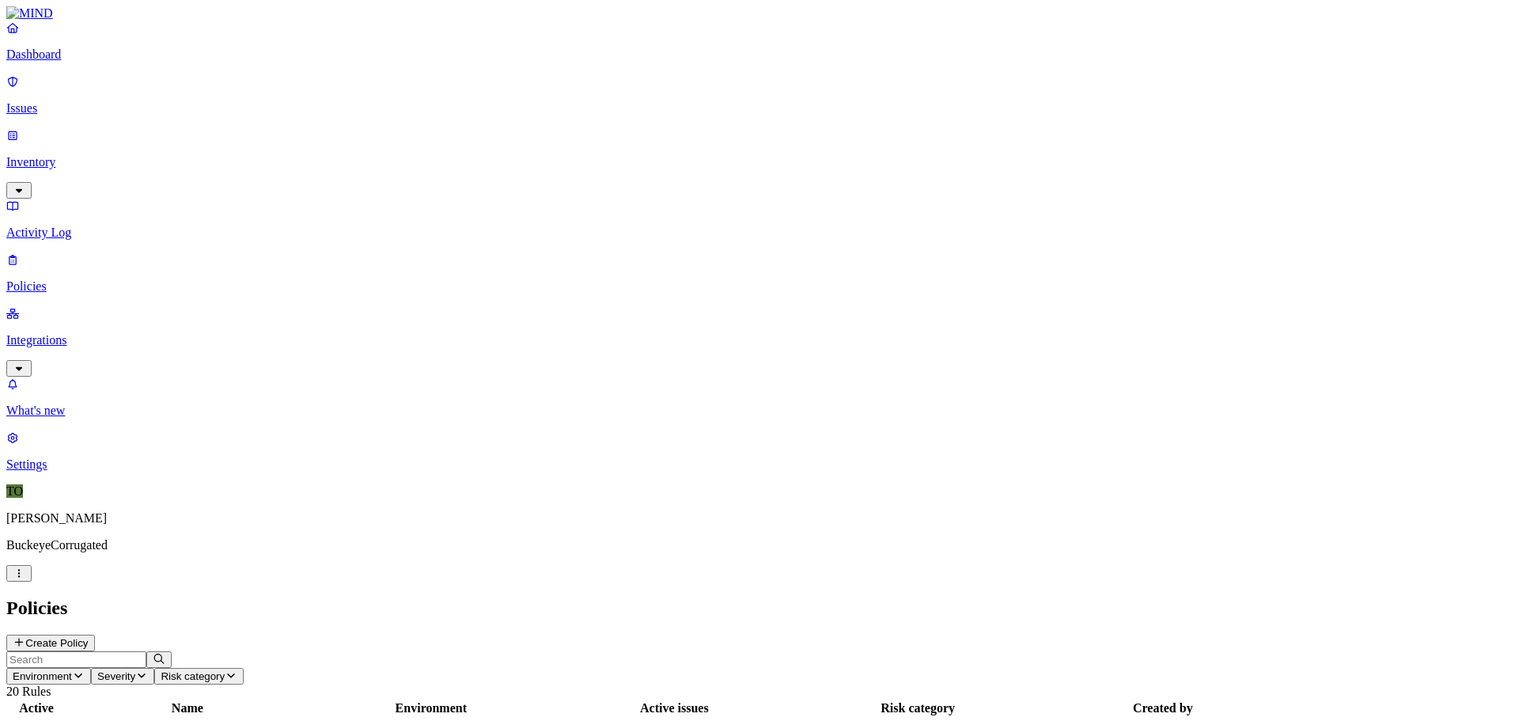
click at [68, 333] on p "Integrations" at bounding box center [759, 340] width 1506 height 14
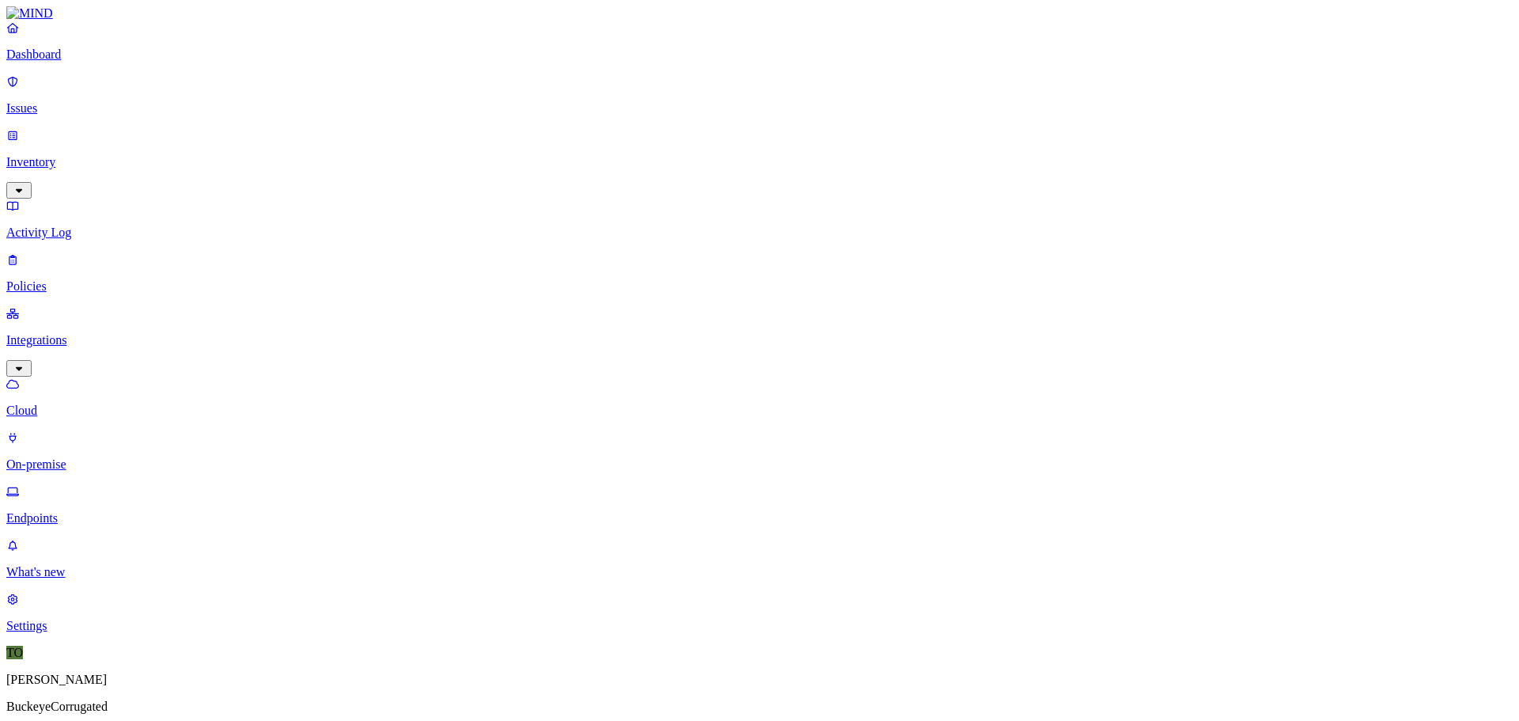
click at [88, 457] on p "On-premise" at bounding box center [759, 464] width 1506 height 14
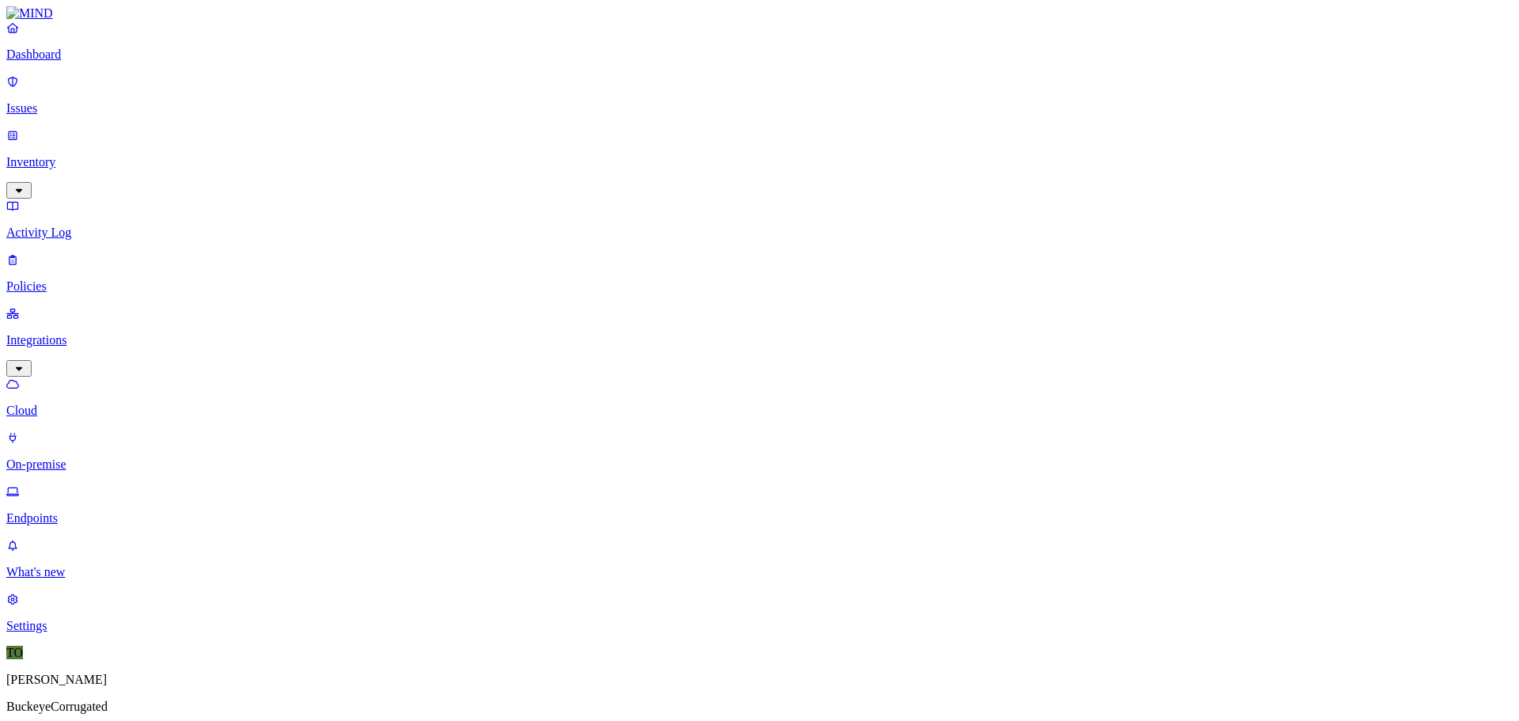
click at [83, 457] on p "On-premise" at bounding box center [759, 464] width 1506 height 14
click at [93, 511] on p "Endpoints" at bounding box center [759, 518] width 1506 height 14
click at [74, 403] on p "Cloud" at bounding box center [759, 410] width 1506 height 14
click at [88, 457] on p "On-premise" at bounding box center [759, 464] width 1506 height 14
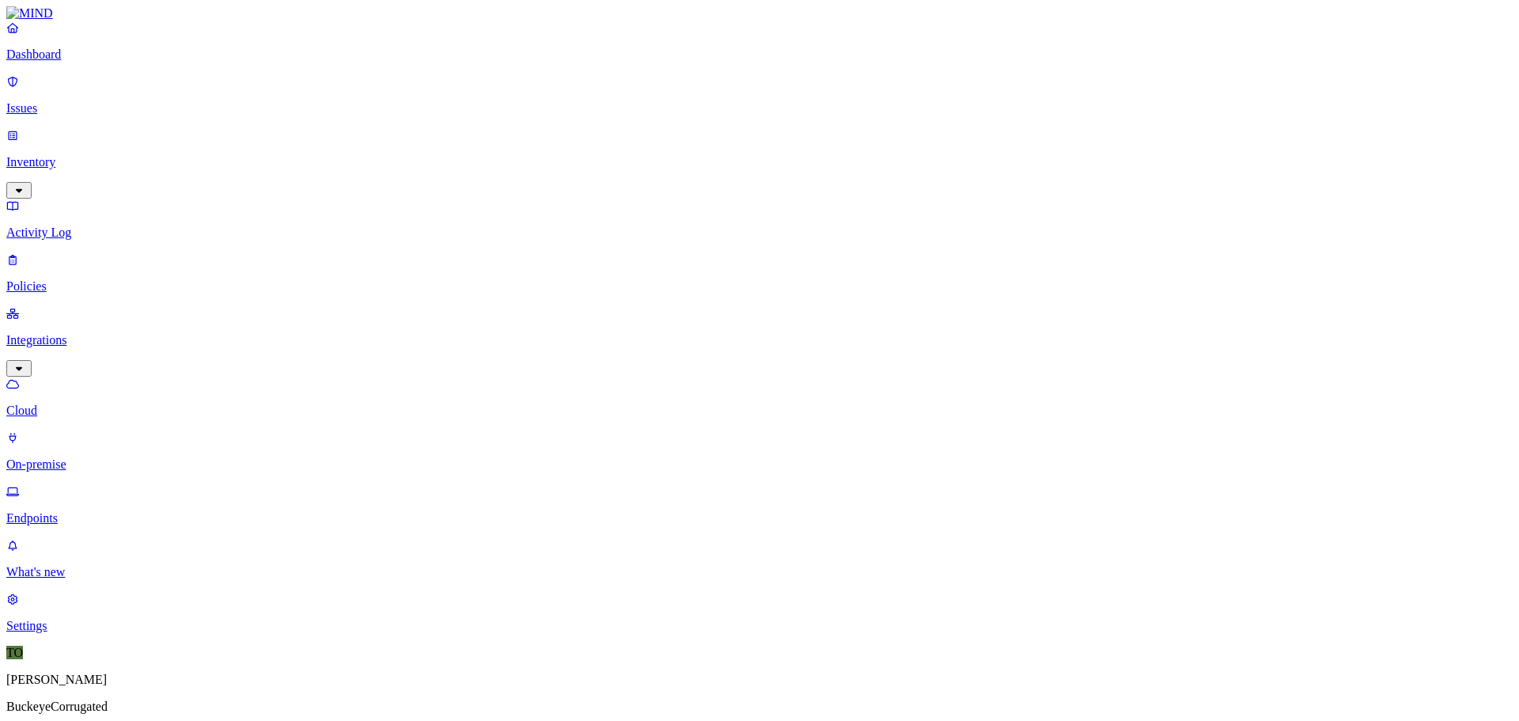
click at [64, 511] on p "Endpoints" at bounding box center [759, 518] width 1506 height 14
click at [74, 457] on p "On-premise" at bounding box center [759, 464] width 1506 height 14
click at [60, 403] on p "Cloud" at bounding box center [759, 410] width 1506 height 14
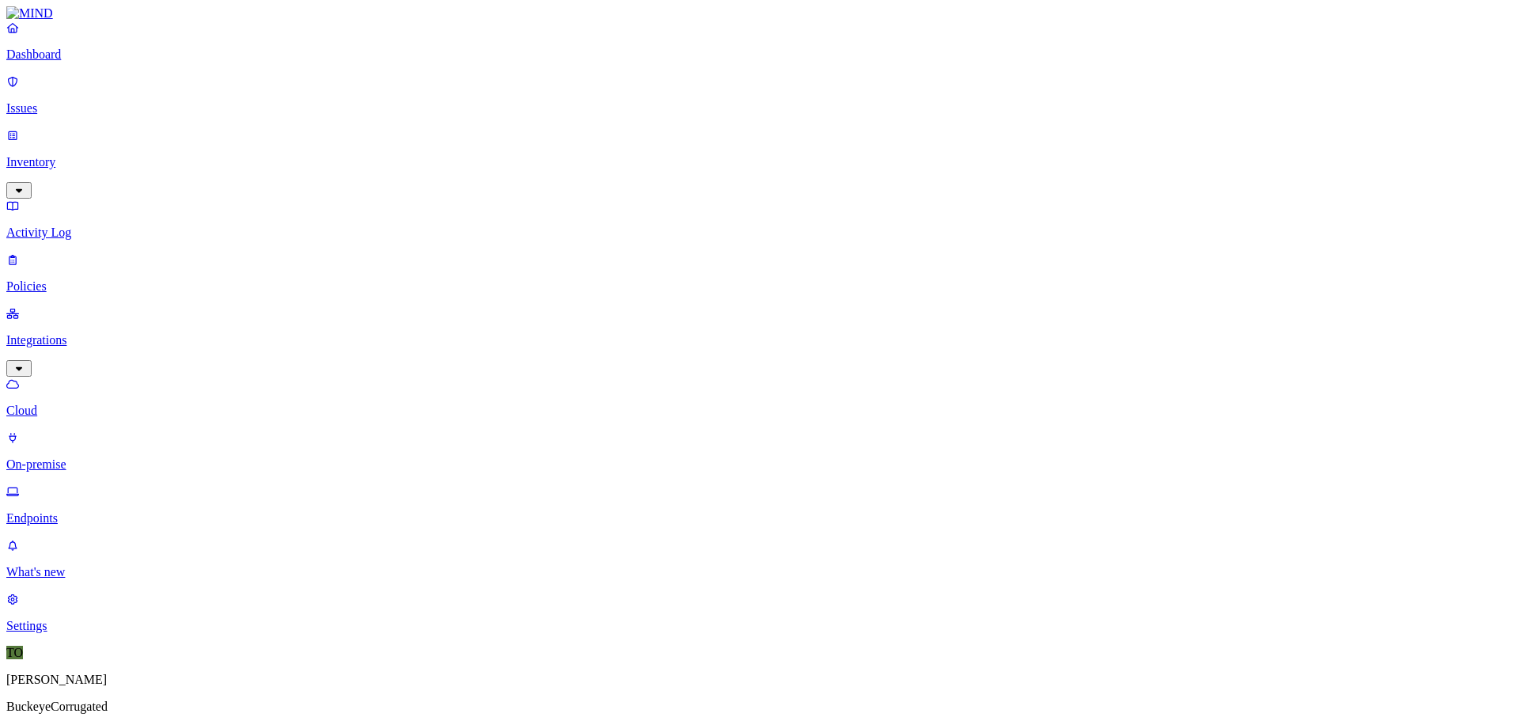
drag, startPoint x: 396, startPoint y: 253, endPoint x: 806, endPoint y: 116, distance: 432.1
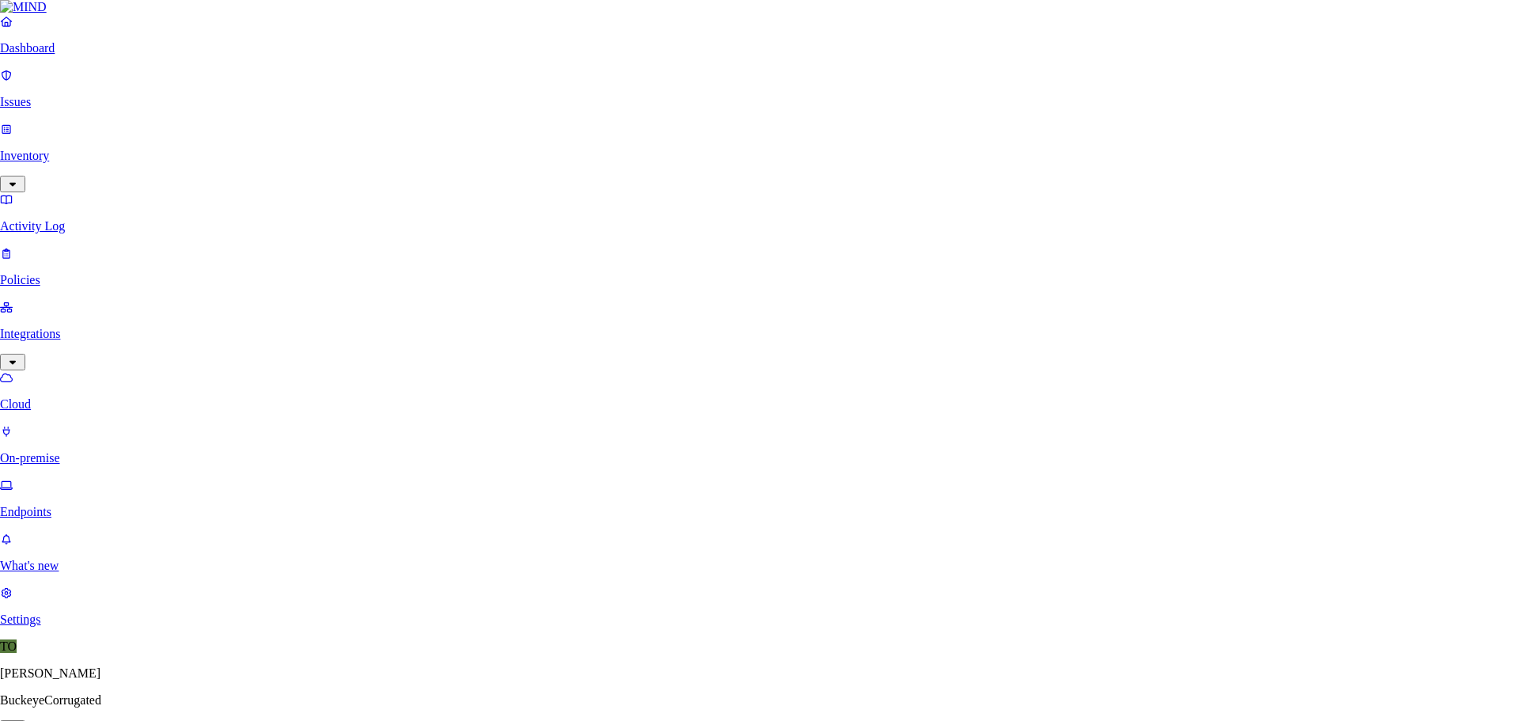
scroll to position [507, 0]
drag, startPoint x: 1154, startPoint y: 105, endPoint x: 1031, endPoint y: 145, distance: 129.6
